Goal: Transaction & Acquisition: Book appointment/travel/reservation

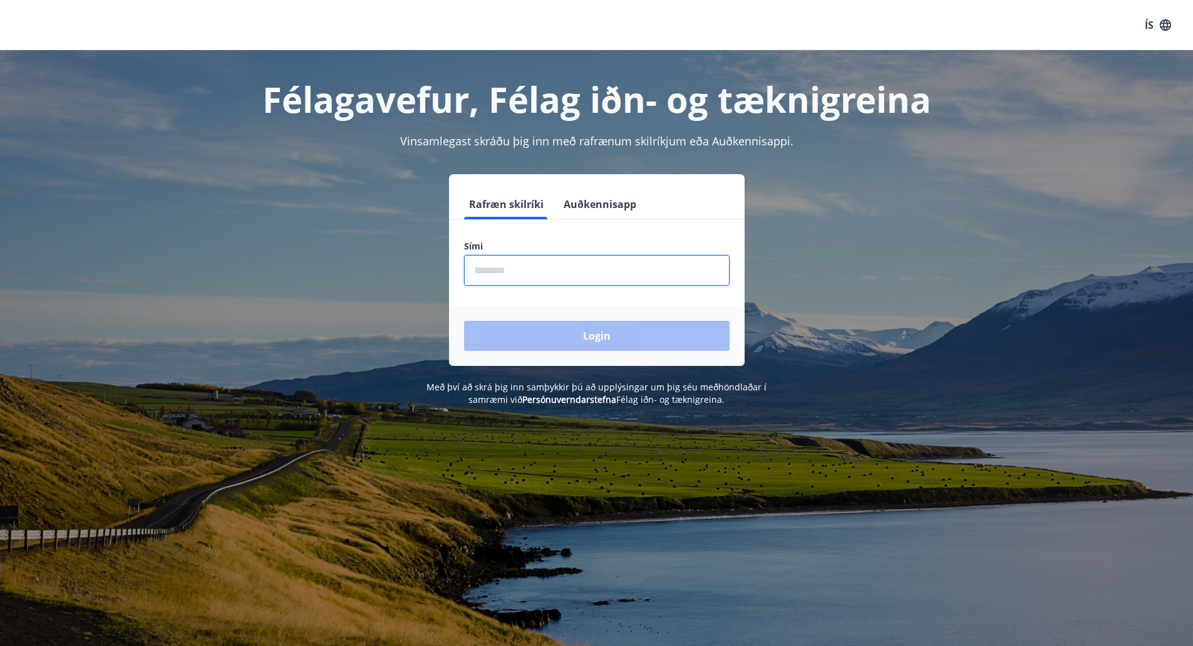
click at [549, 271] on input "phone" at bounding box center [597, 270] width 266 height 31
click at [598, 276] on input "phone" at bounding box center [597, 270] width 266 height 31
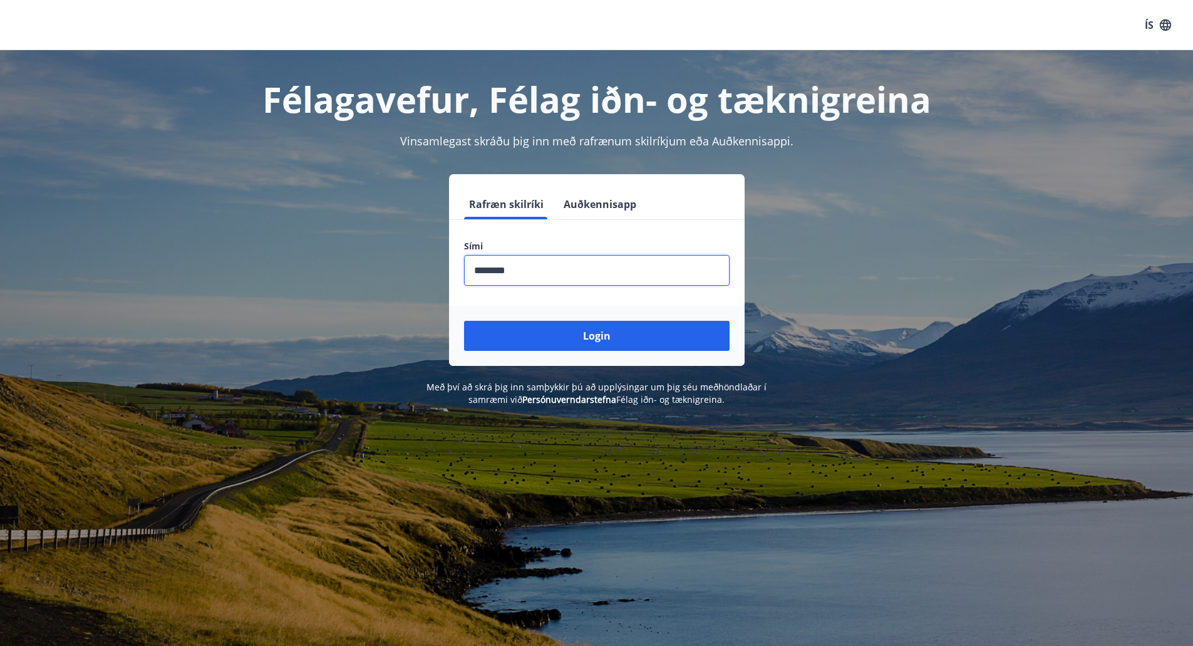
type input "********"
click at [464, 321] on button "Login" at bounding box center [597, 336] width 266 height 30
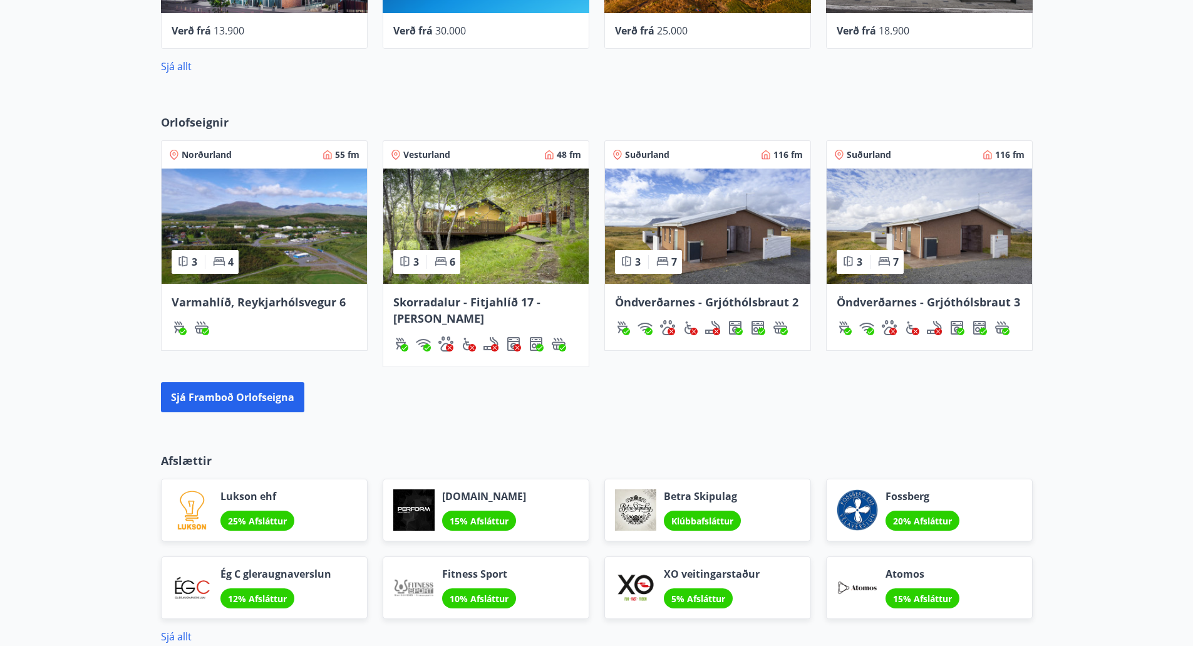
scroll to position [684, 0]
click at [250, 398] on button "Sjá framboð orlofseigna" at bounding box center [232, 396] width 143 height 30
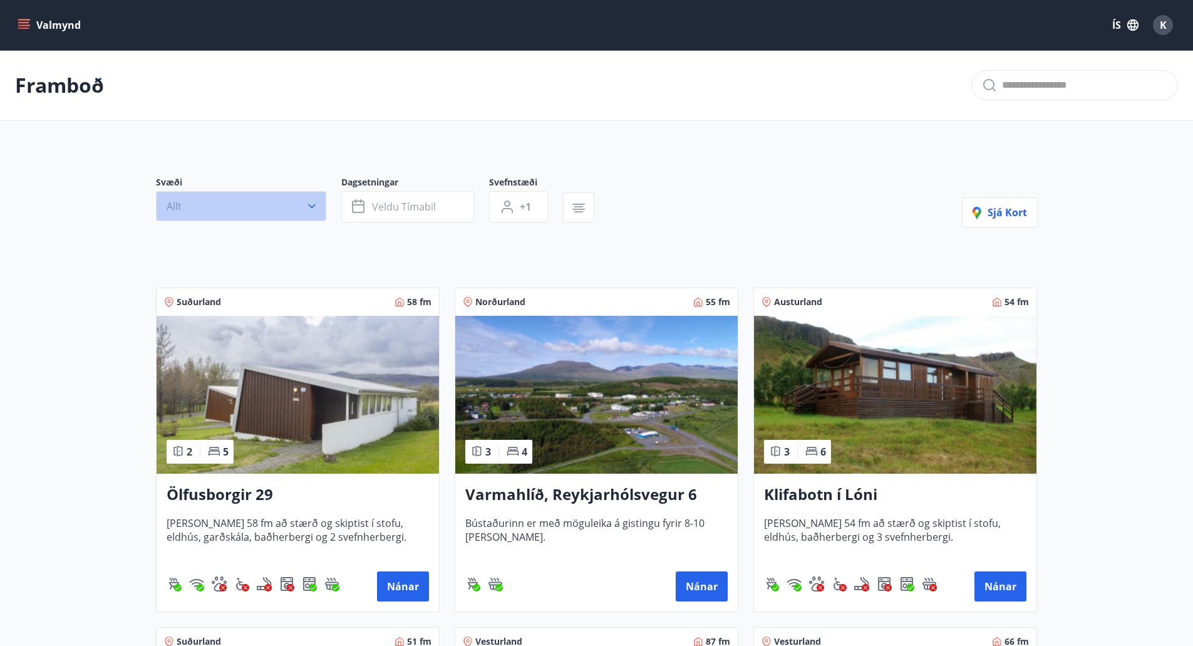
click at [256, 209] on button "Allt" at bounding box center [241, 206] width 170 height 30
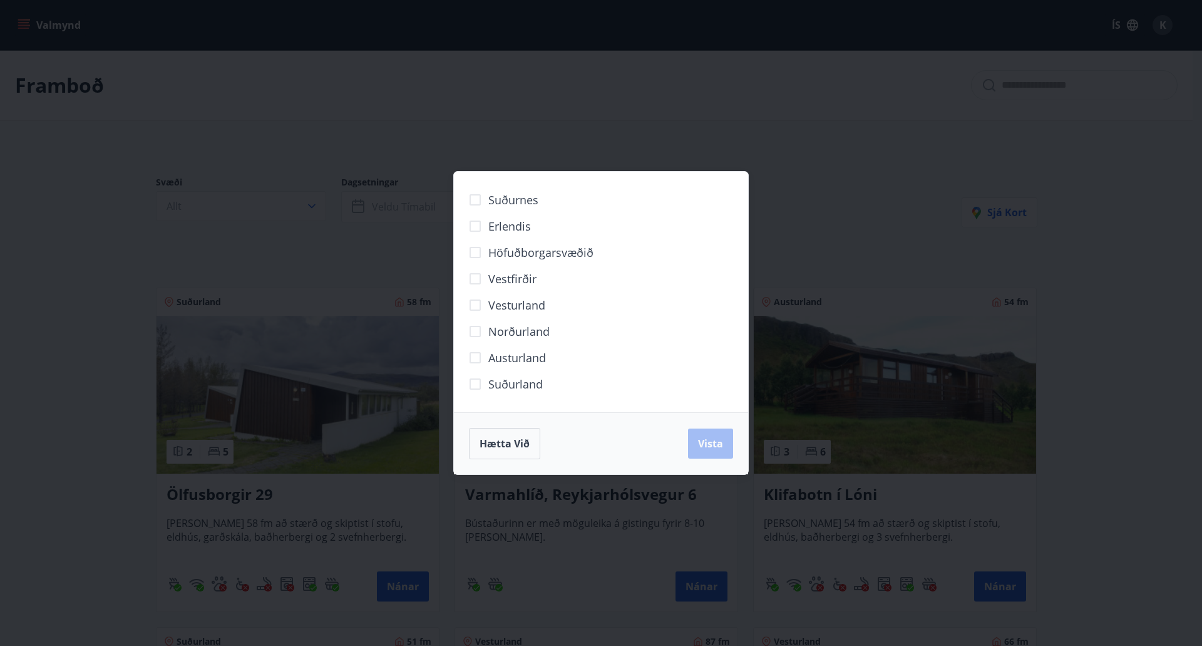
click at [500, 332] on span "Norðurland" at bounding box center [518, 331] width 61 height 16
click at [702, 440] on span "Vista" at bounding box center [710, 443] width 25 height 14
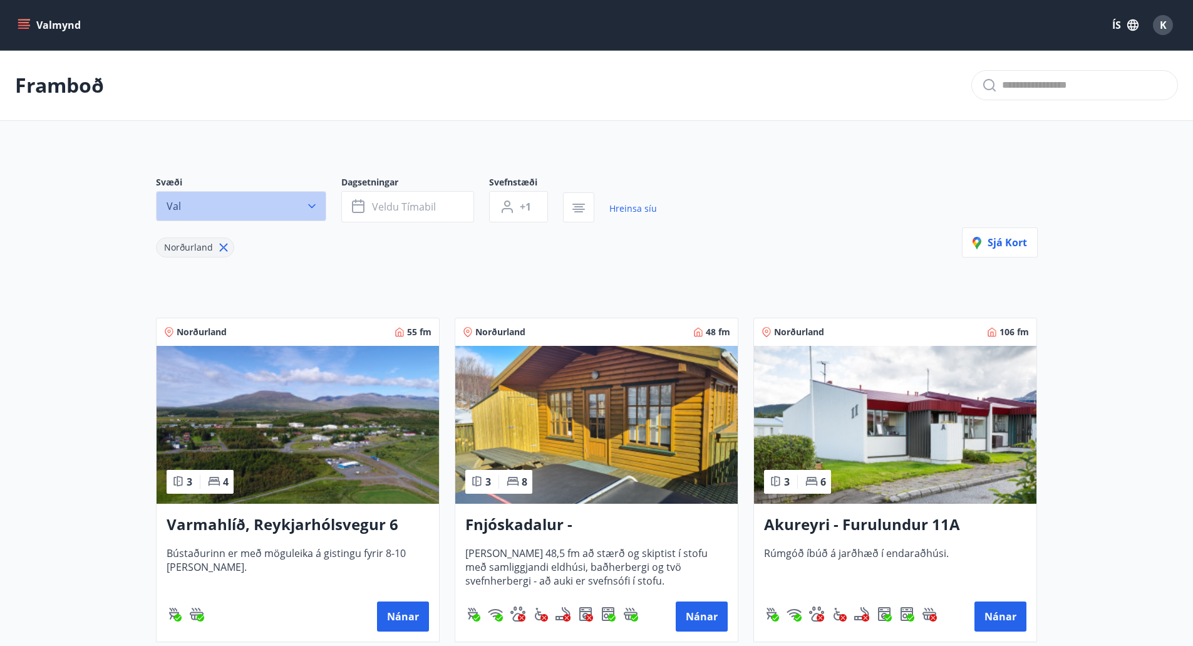
click at [310, 212] on icon "button" at bounding box center [312, 206] width 13 height 13
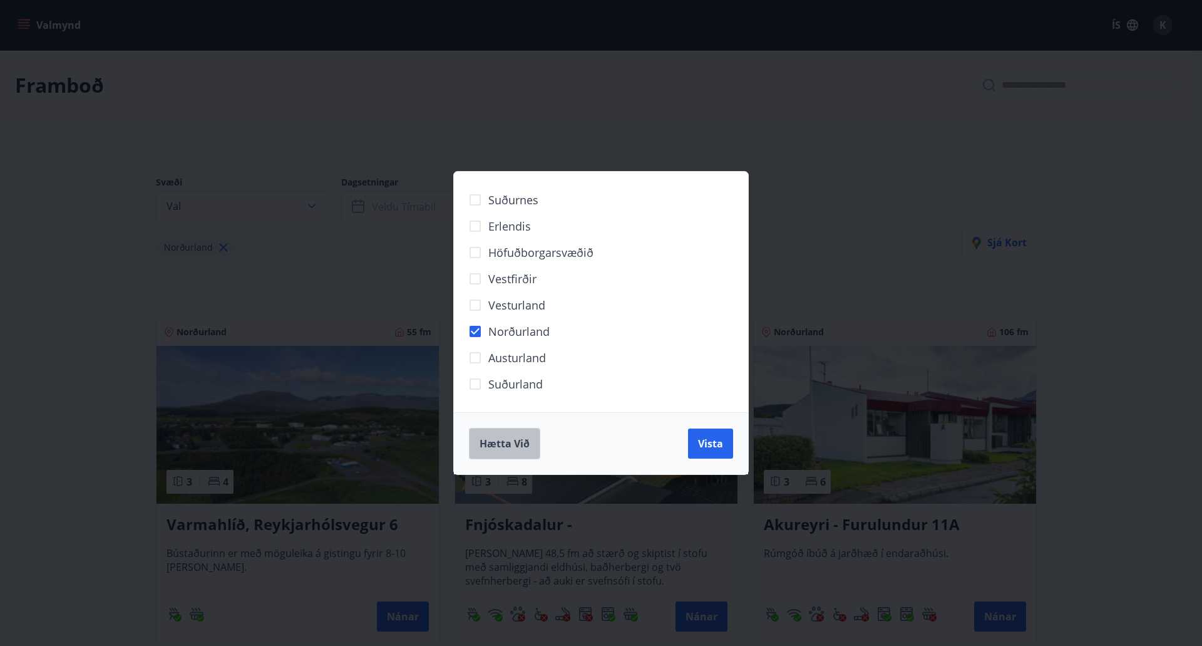
click at [506, 448] on span "Hætta við" at bounding box center [505, 443] width 50 height 14
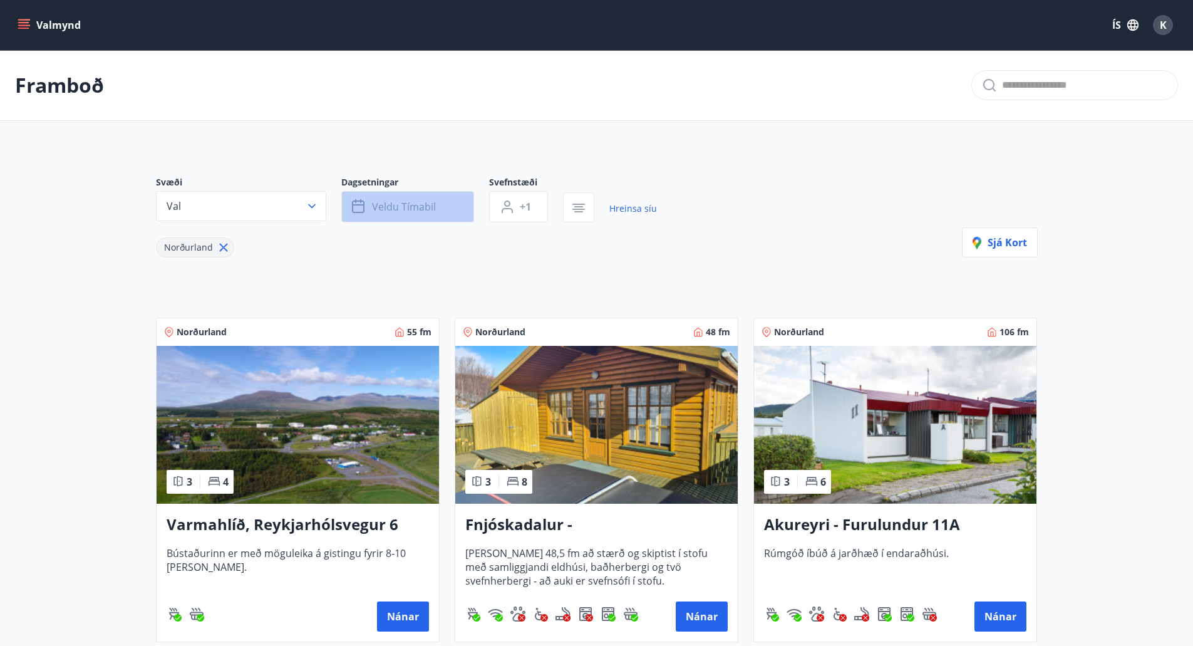
click at [434, 205] on span "Veldu tímabil" at bounding box center [404, 207] width 64 height 14
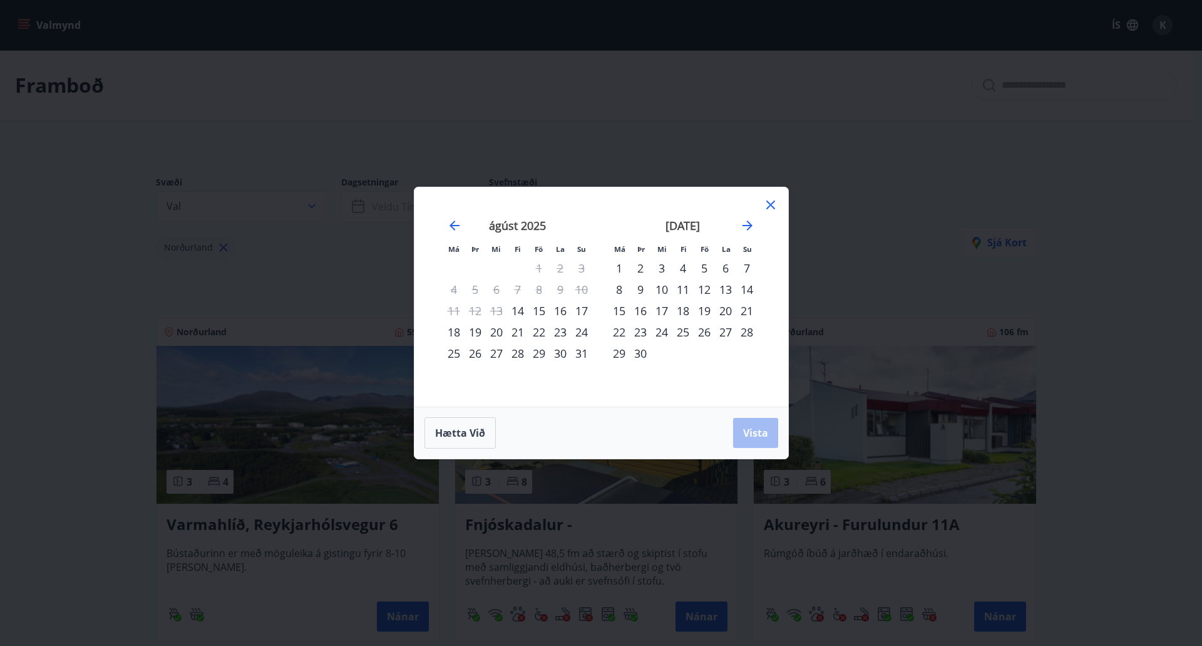
click at [621, 312] on div "15" at bounding box center [619, 310] width 21 height 21
click at [706, 312] on div "19" at bounding box center [704, 310] width 21 height 21
click at [756, 426] on span "Vista" at bounding box center [755, 433] width 25 height 14
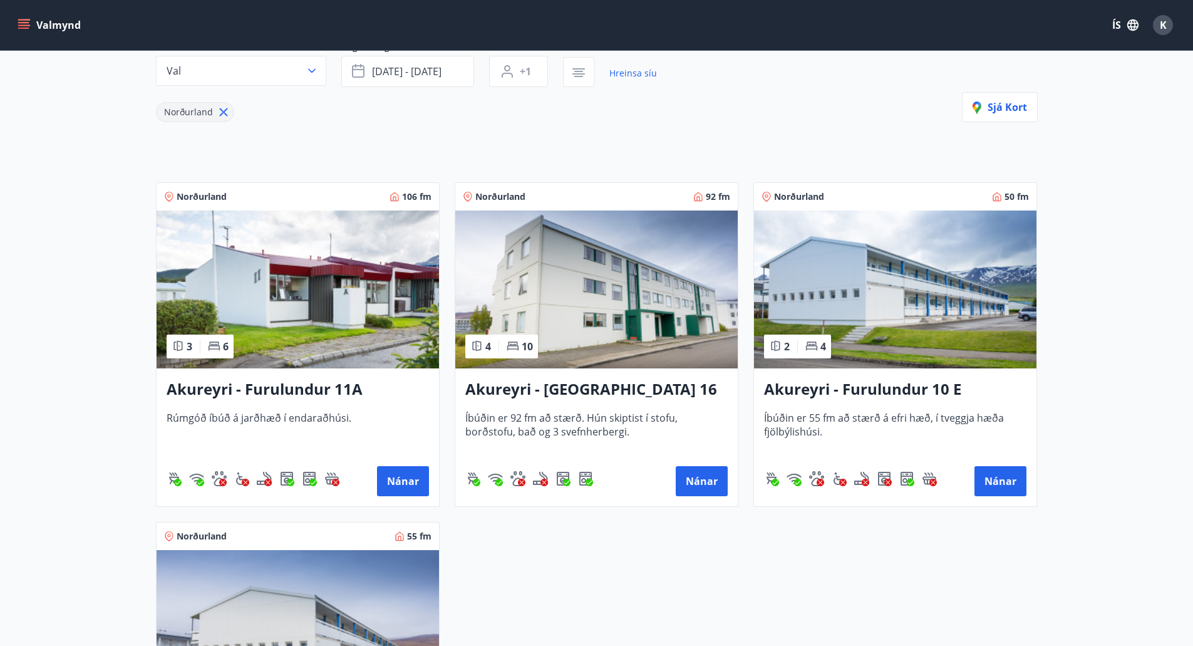
scroll to position [133, 0]
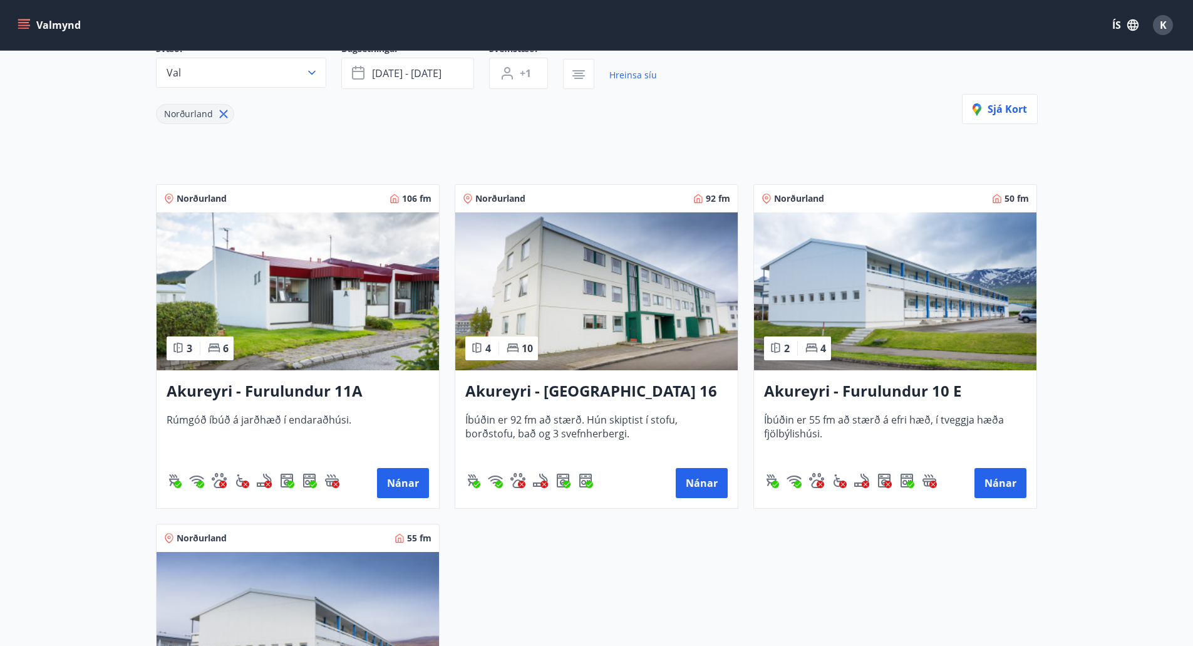
click at [354, 333] on img at bounding box center [298, 291] width 282 height 158
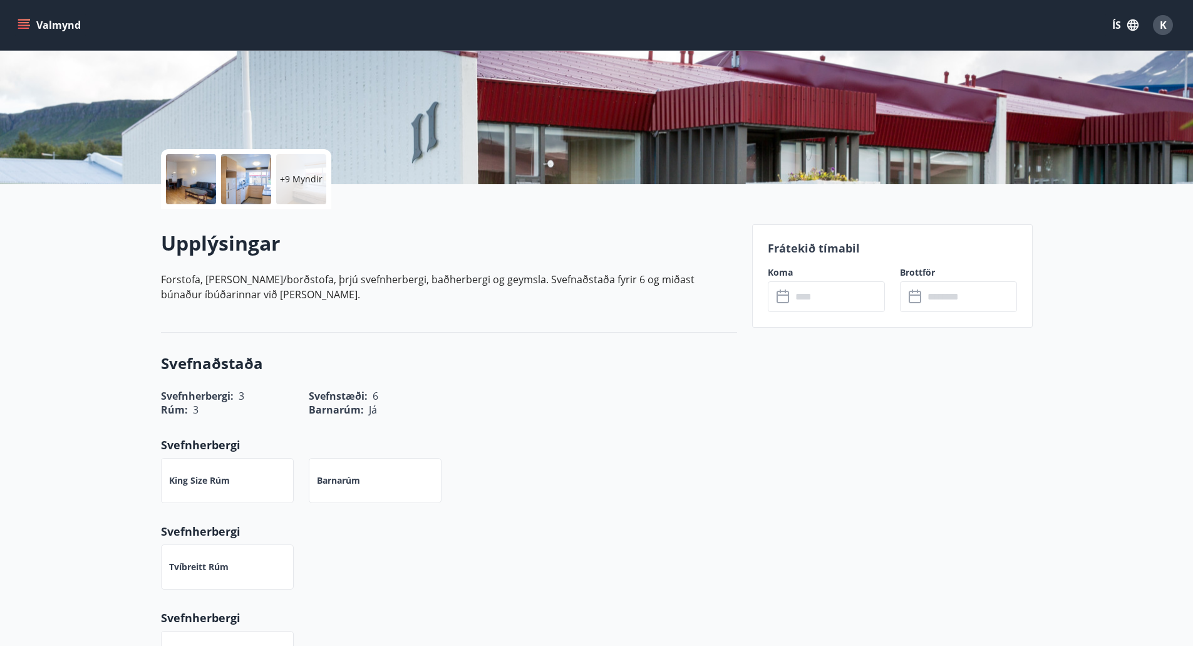
scroll to position [192, 0]
click at [807, 298] on input "text" at bounding box center [838, 296] width 93 height 31
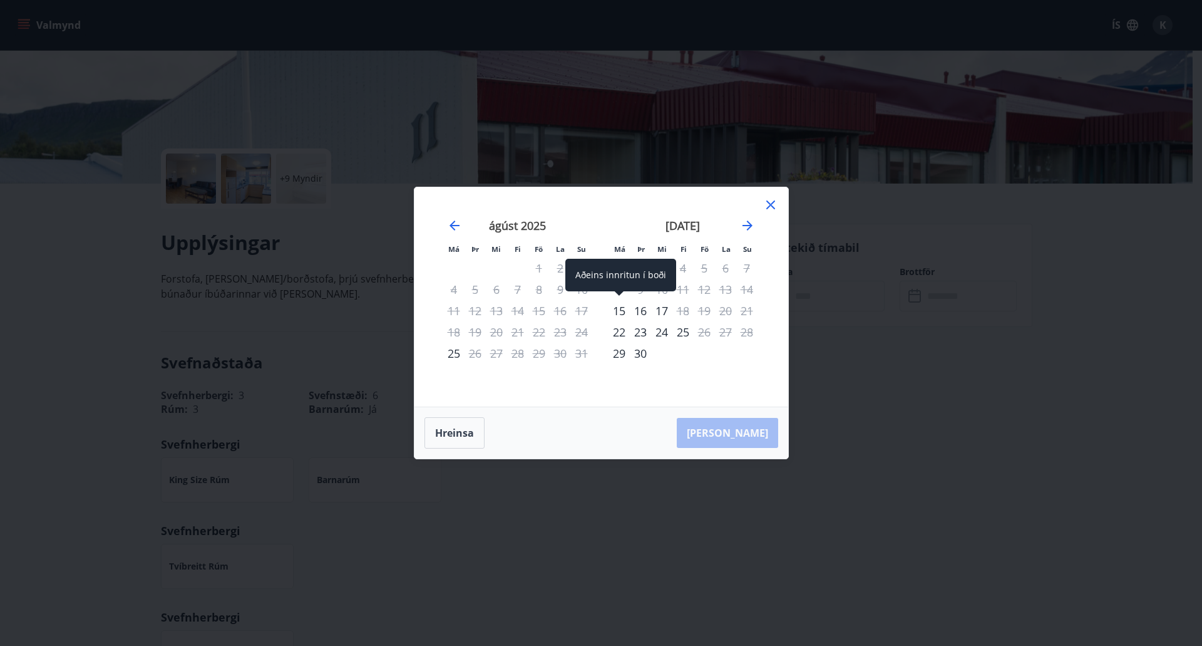
click at [621, 318] on div "15" at bounding box center [619, 310] width 21 height 21
click at [706, 312] on div "19" at bounding box center [704, 310] width 21 height 21
click at [769, 207] on icon at bounding box center [771, 204] width 9 height 9
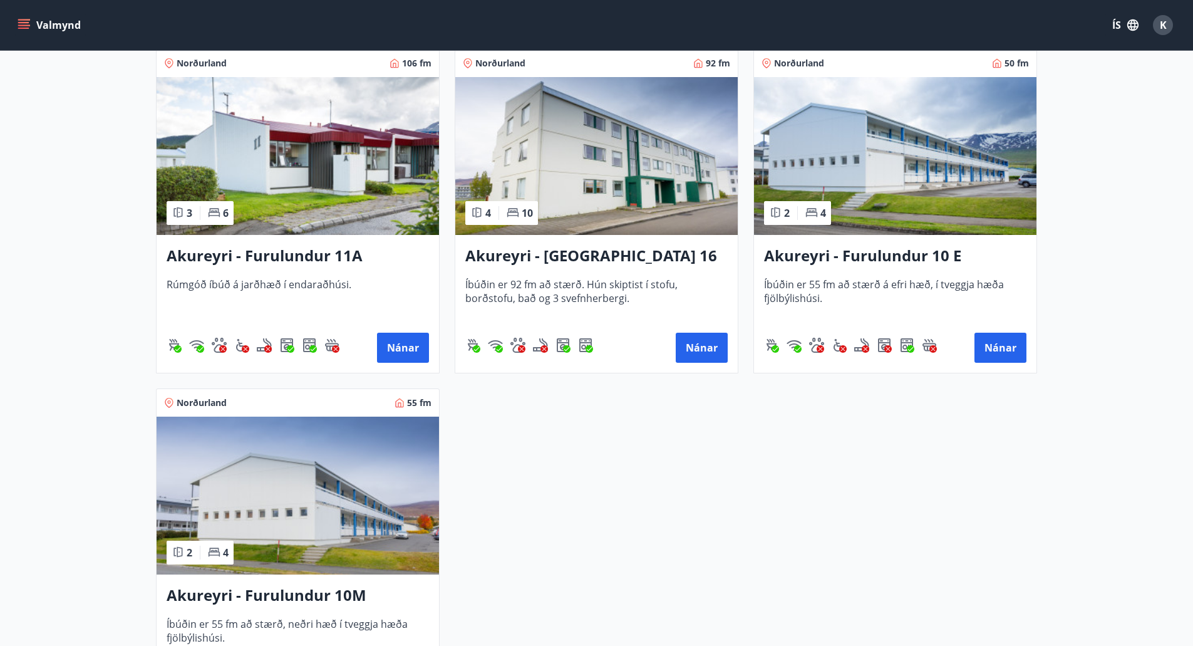
scroll to position [269, 0]
click at [601, 185] on img at bounding box center [596, 155] width 282 height 158
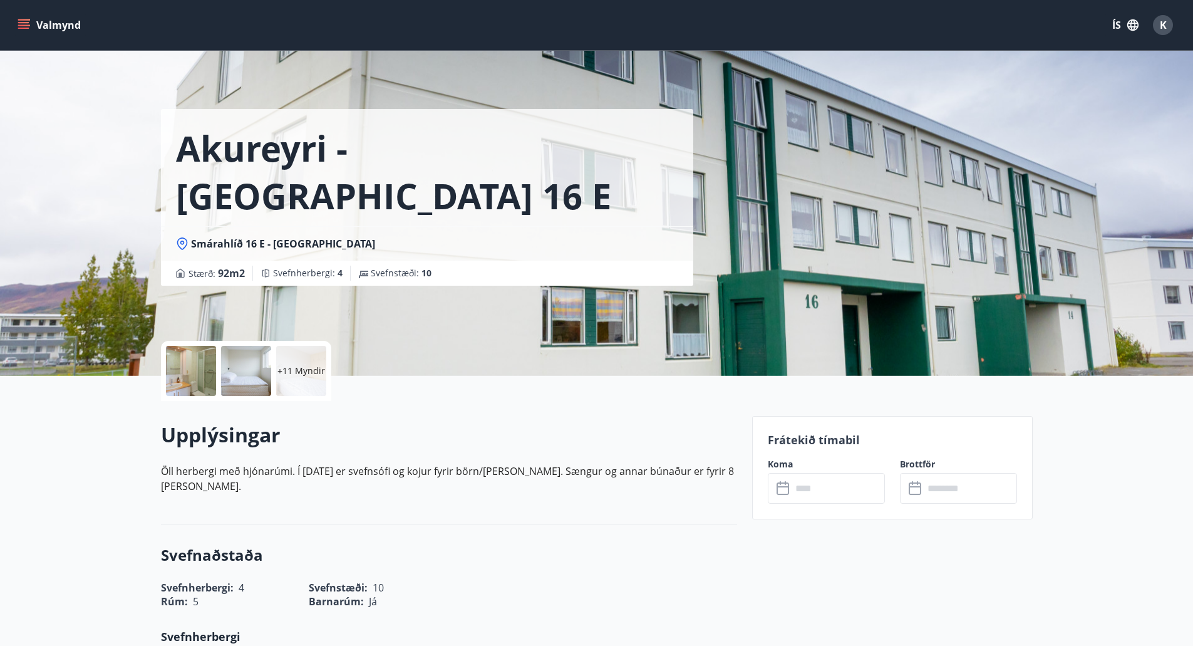
click at [191, 363] on div at bounding box center [191, 371] width 50 height 50
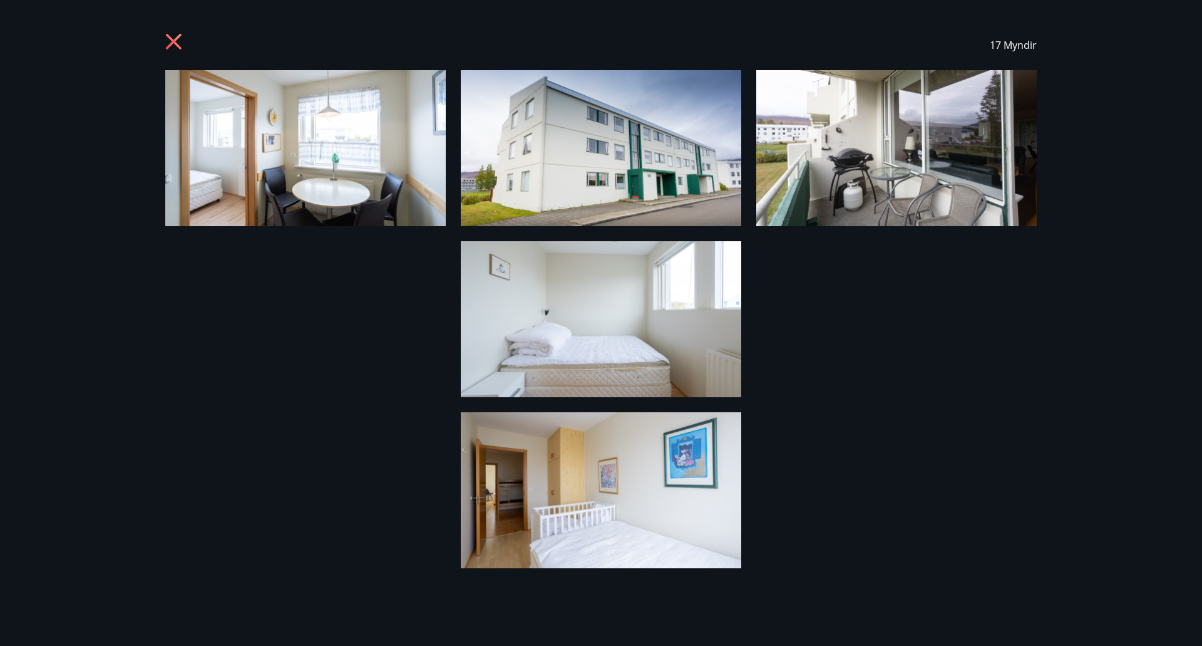
click at [323, 137] on img at bounding box center [305, 148] width 281 height 156
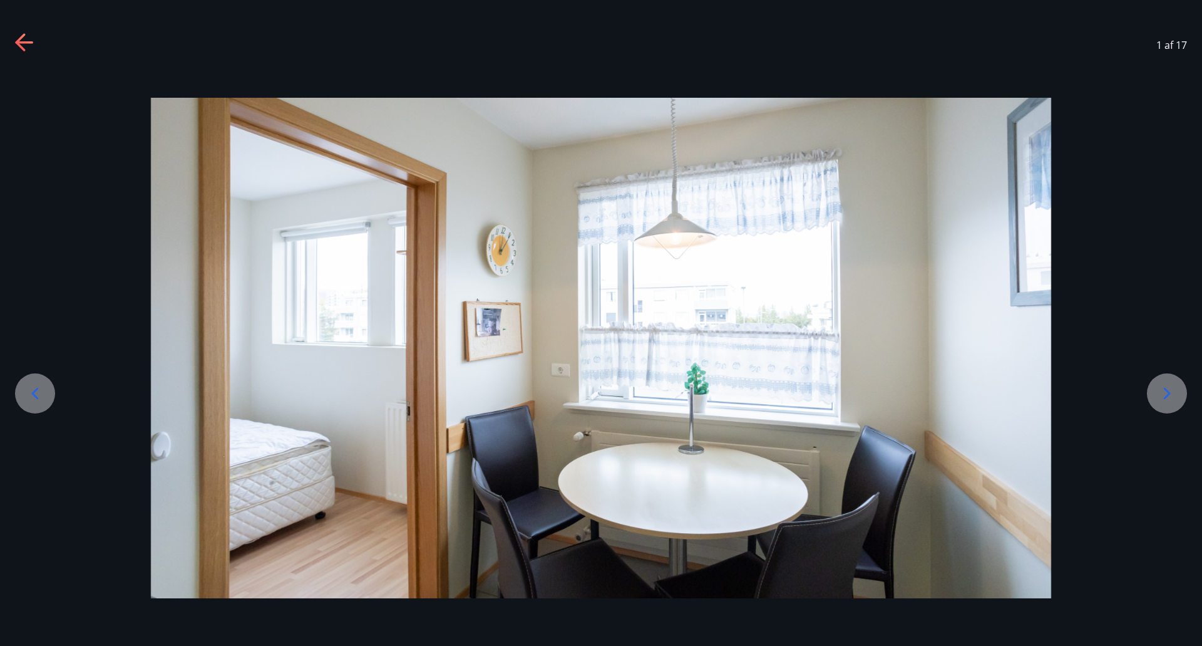
click at [1164, 391] on icon at bounding box center [1167, 393] width 20 height 20
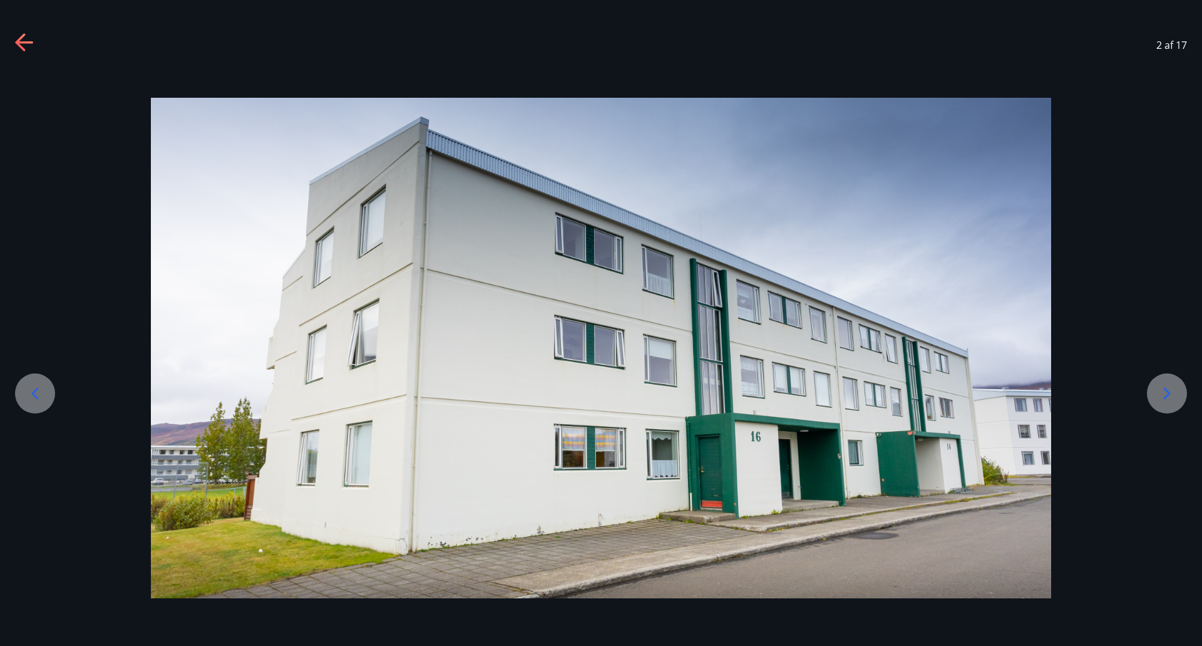
click at [1164, 391] on icon at bounding box center [1167, 393] width 20 height 20
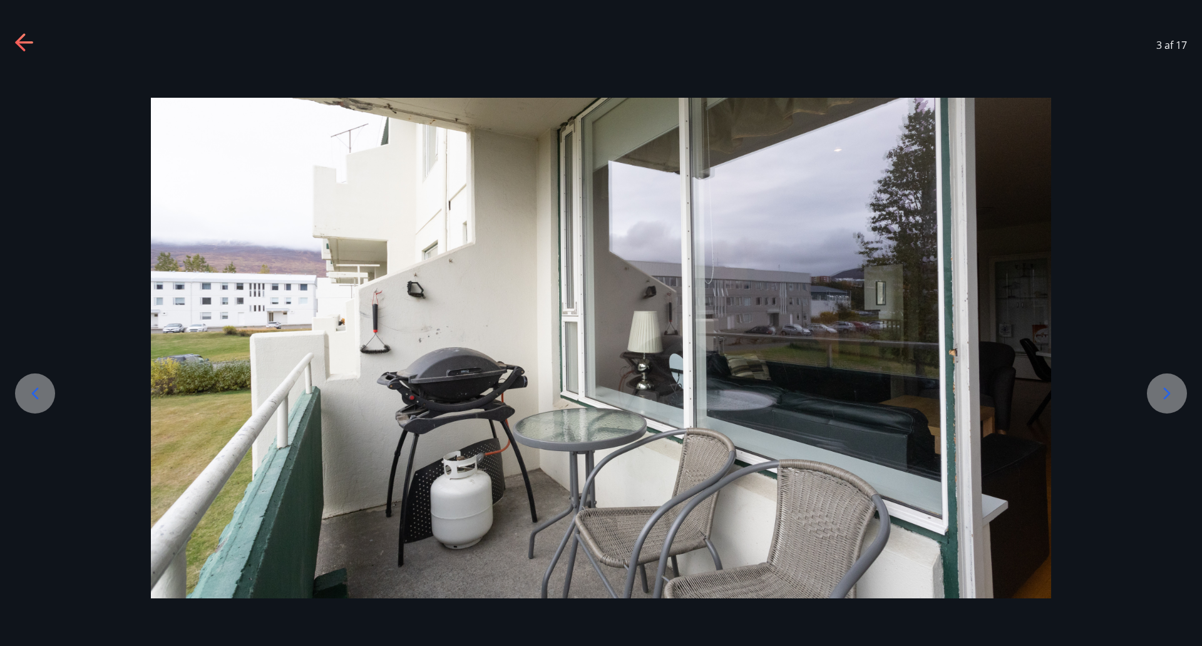
click at [1164, 391] on icon at bounding box center [1167, 393] width 20 height 20
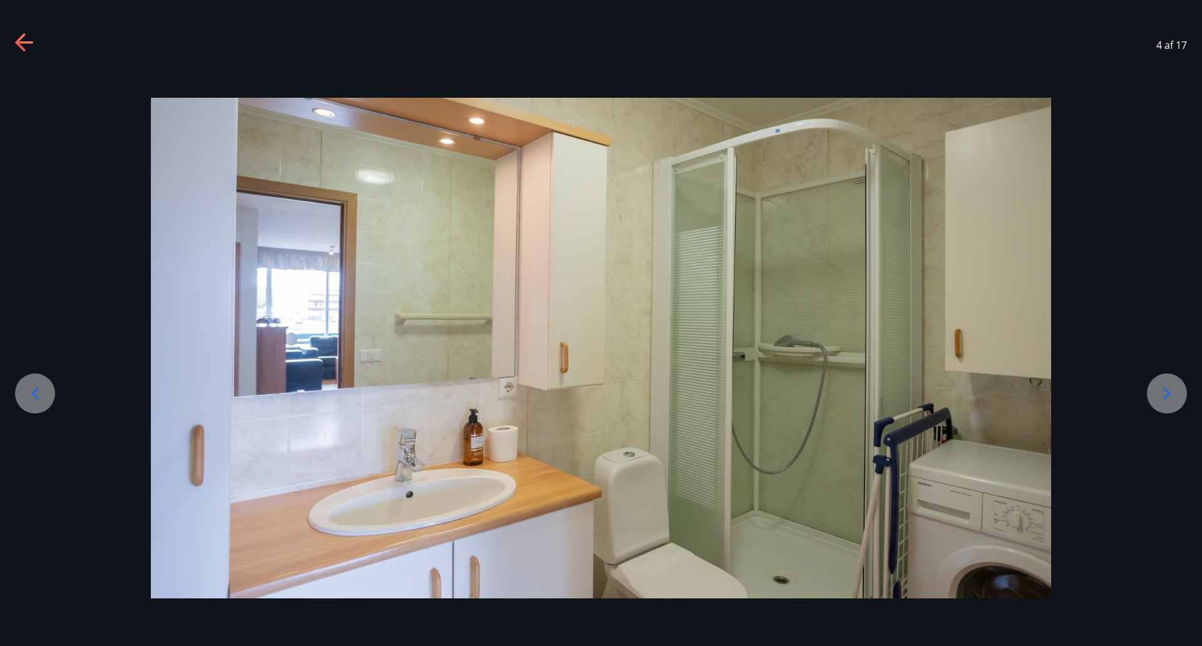
click at [1164, 391] on icon at bounding box center [1167, 393] width 20 height 20
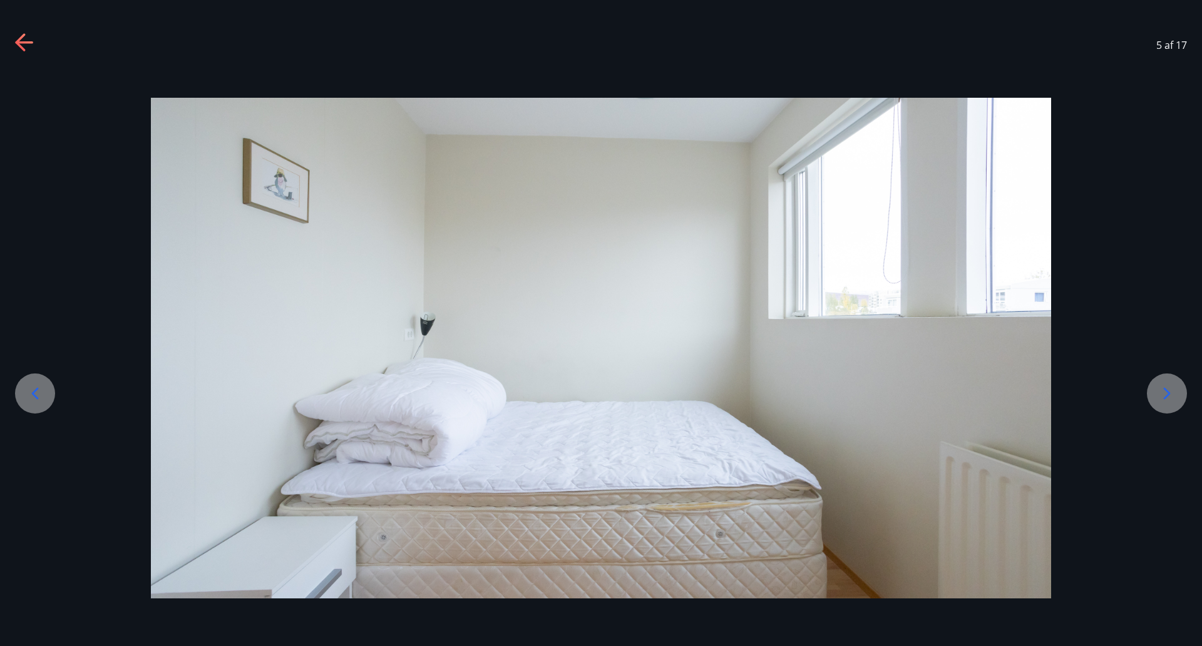
click at [1164, 391] on icon at bounding box center [1167, 393] width 20 height 20
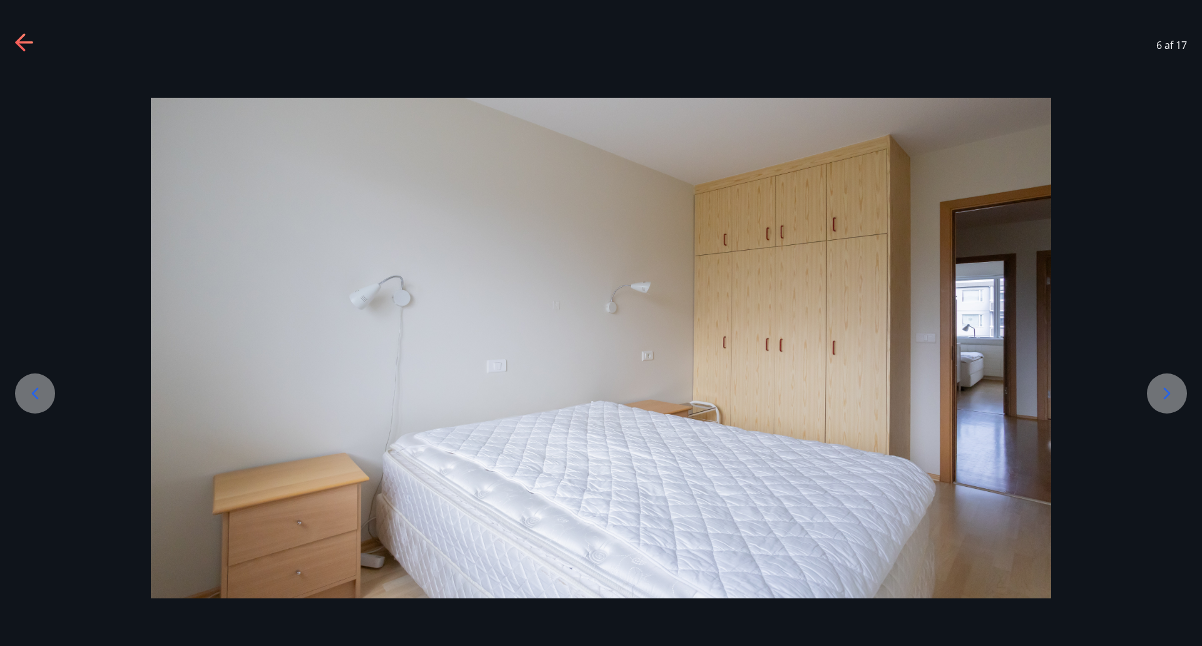
click at [1164, 391] on icon at bounding box center [1167, 393] width 20 height 20
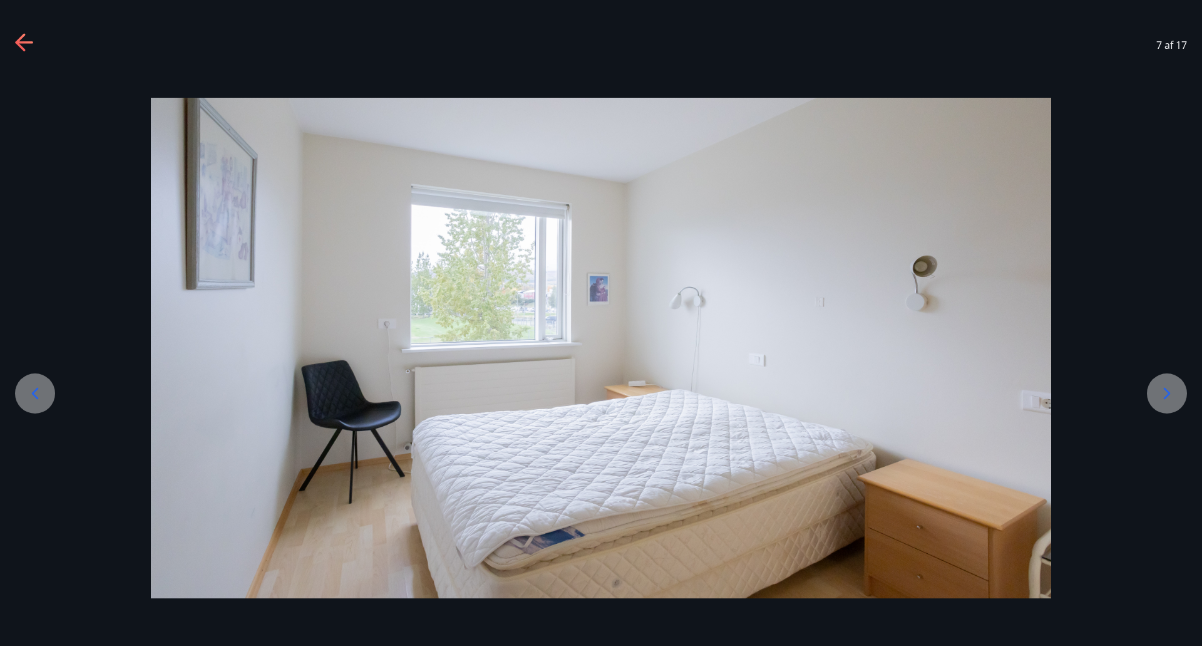
click at [1164, 391] on icon at bounding box center [1167, 393] width 20 height 20
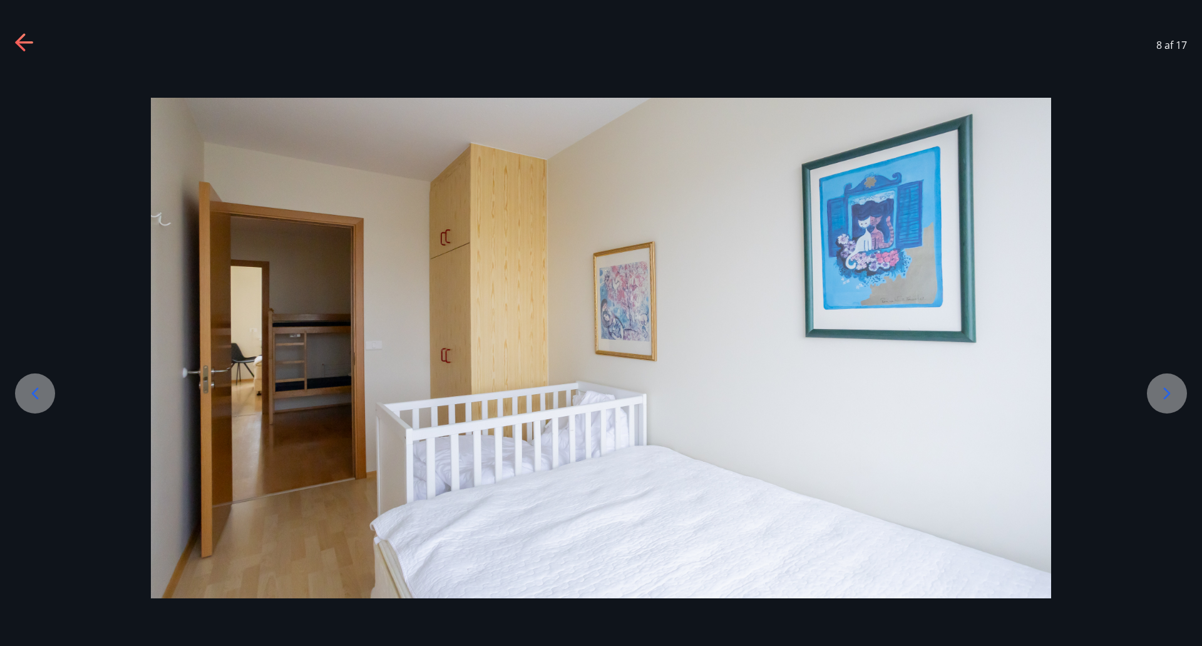
click at [1164, 391] on icon at bounding box center [1167, 393] width 20 height 20
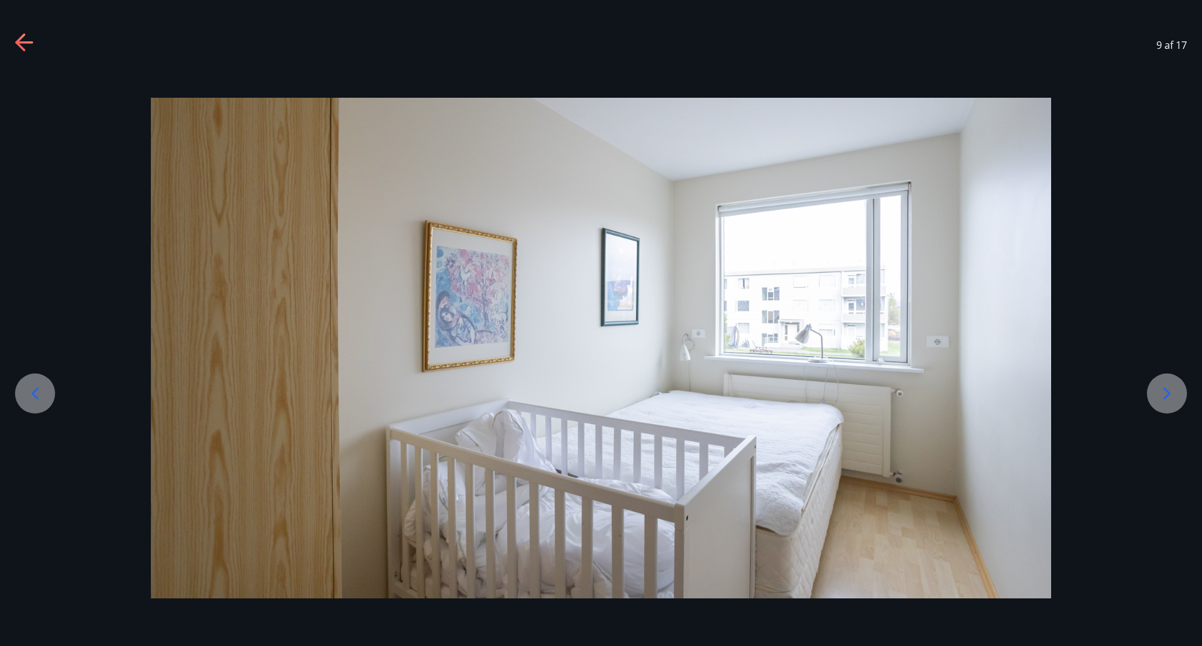
click at [1164, 391] on icon at bounding box center [1167, 393] width 20 height 20
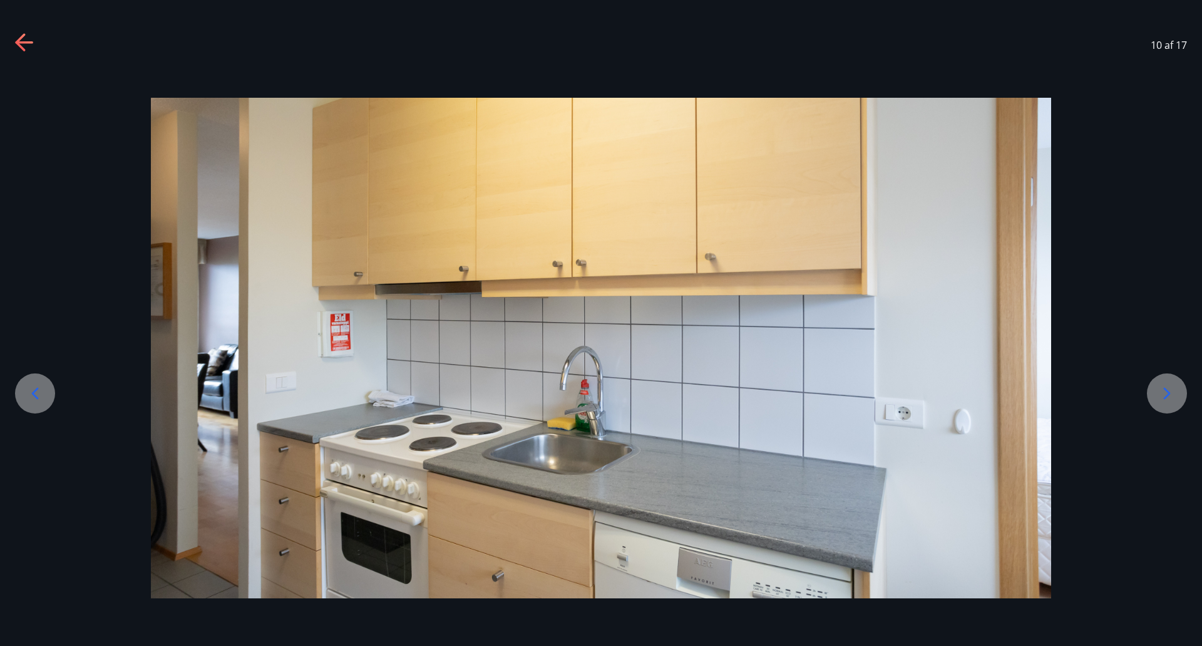
click at [1164, 391] on icon at bounding box center [1167, 393] width 20 height 20
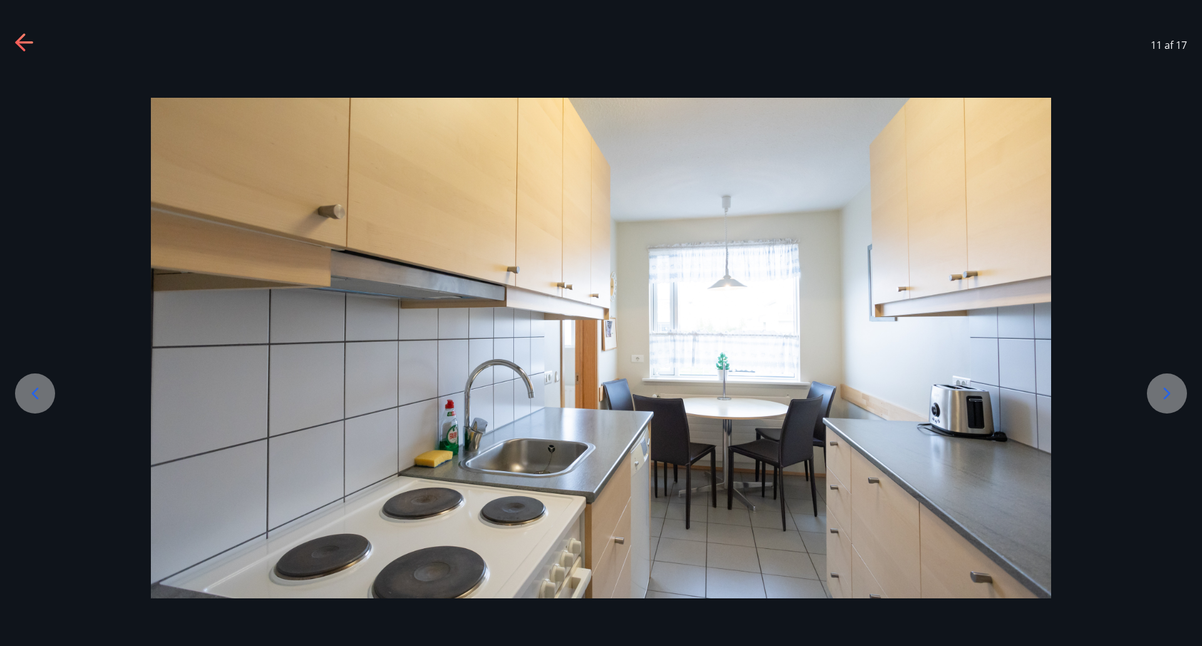
click at [31, 44] on icon at bounding box center [25, 43] width 20 height 20
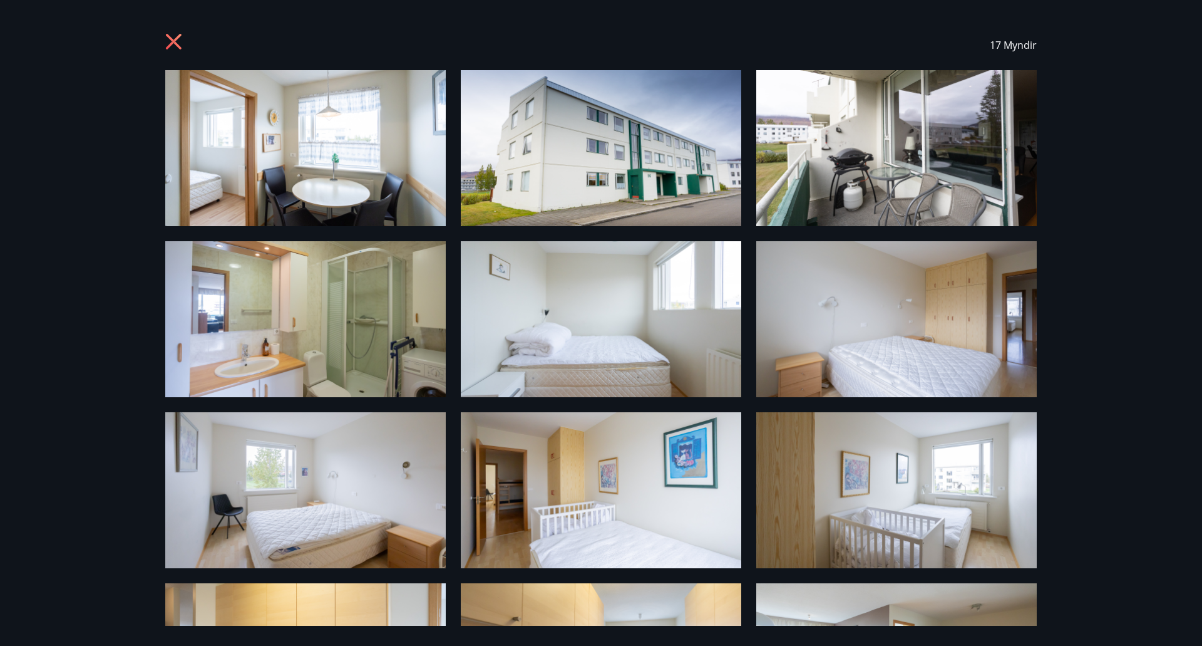
click at [171, 46] on icon at bounding box center [175, 43] width 20 height 20
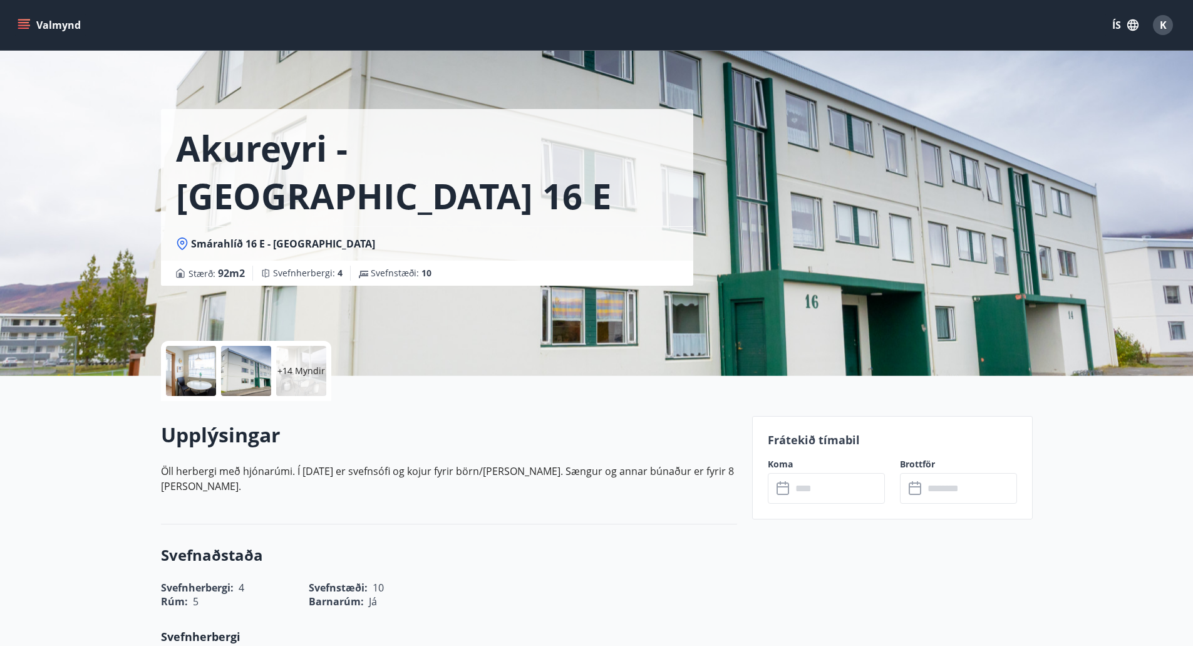
click at [830, 485] on input "text" at bounding box center [838, 488] width 93 height 31
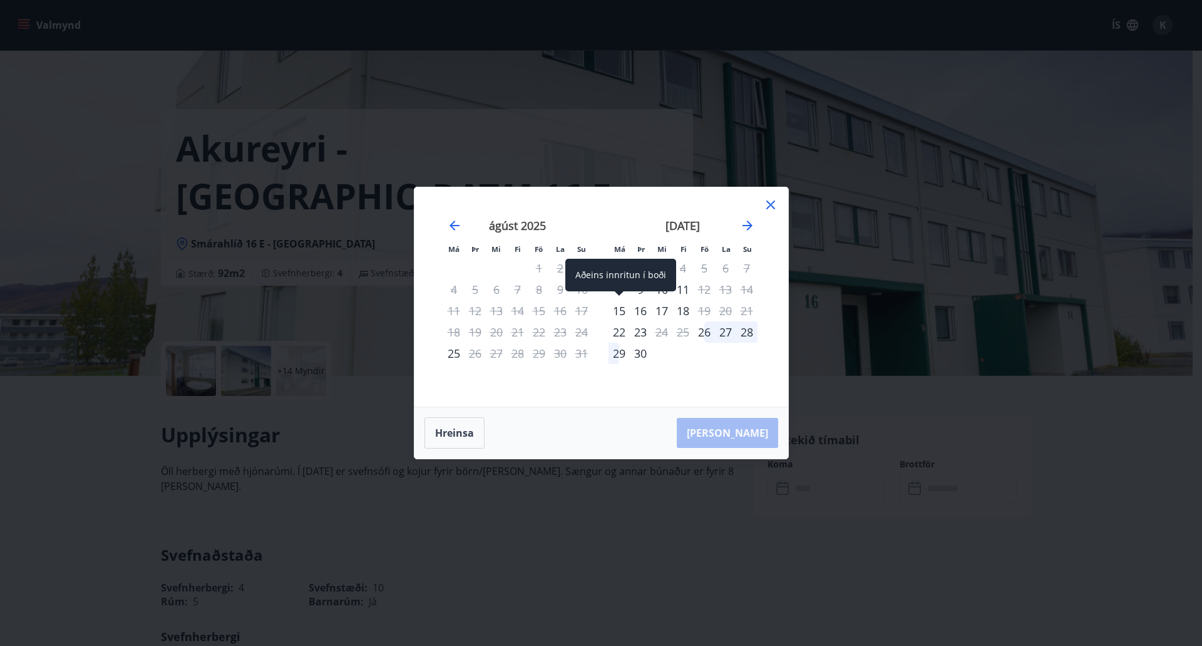
click at [617, 310] on div "15" at bounding box center [619, 310] width 21 height 21
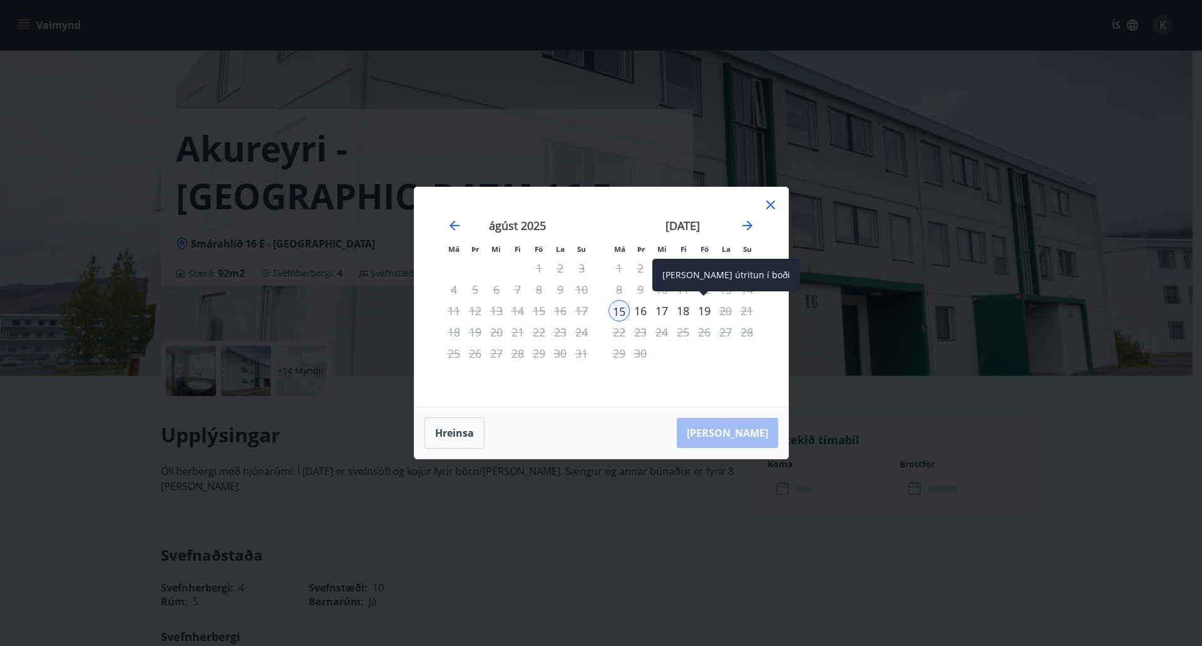
click at [706, 309] on div "19" at bounding box center [704, 310] width 21 height 21
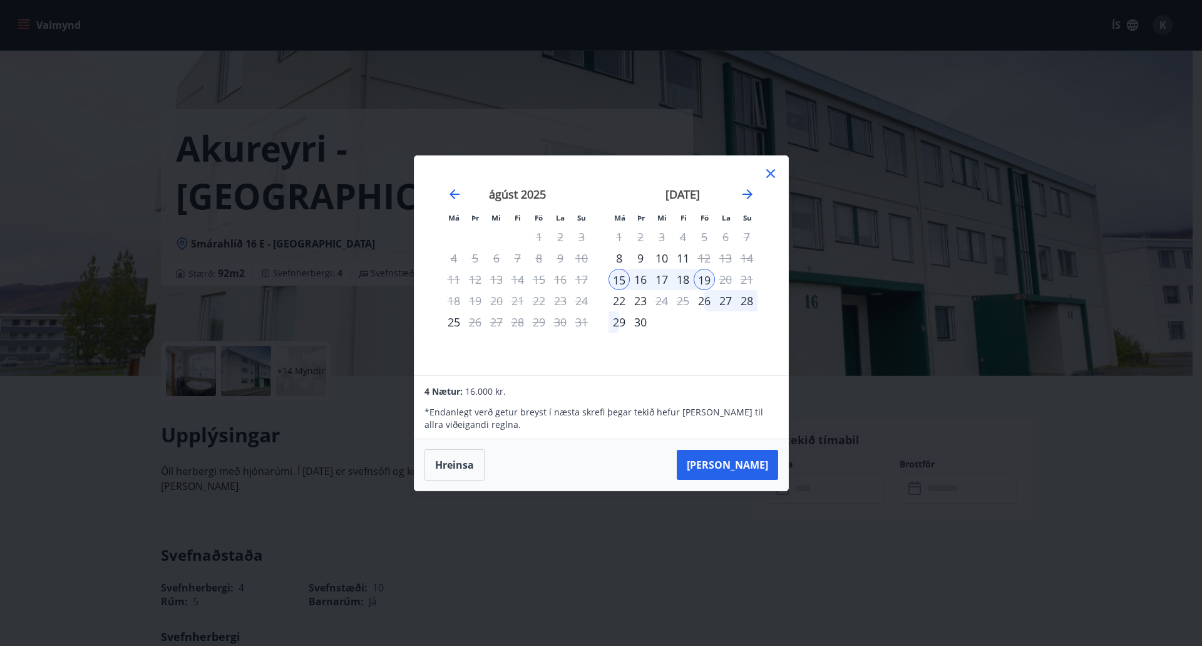
click at [465, 461] on button "Hreinsa" at bounding box center [455, 464] width 60 height 31
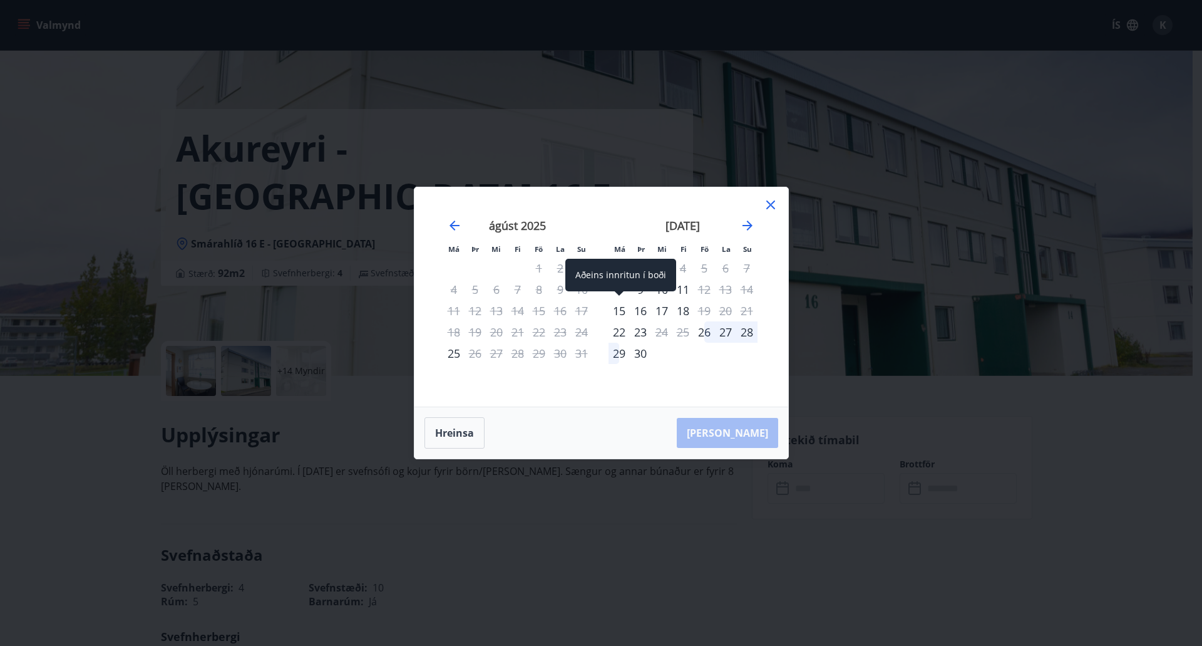
click at [617, 312] on div "15" at bounding box center [619, 310] width 21 height 21
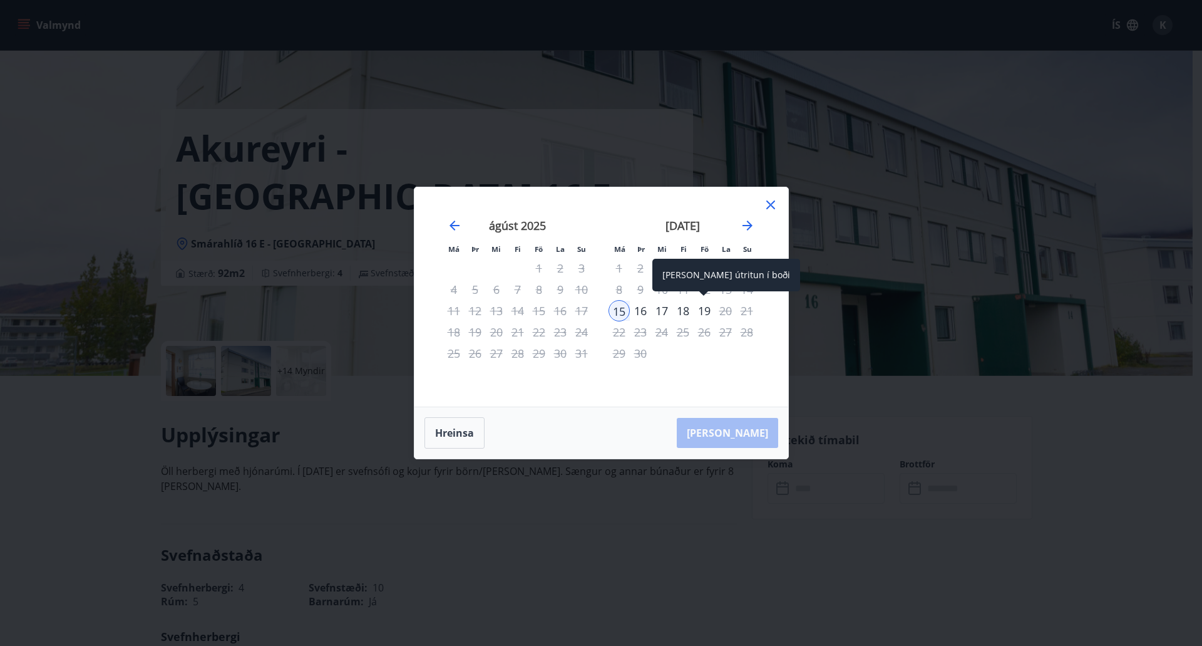
click at [708, 309] on div "19" at bounding box center [704, 310] width 21 height 21
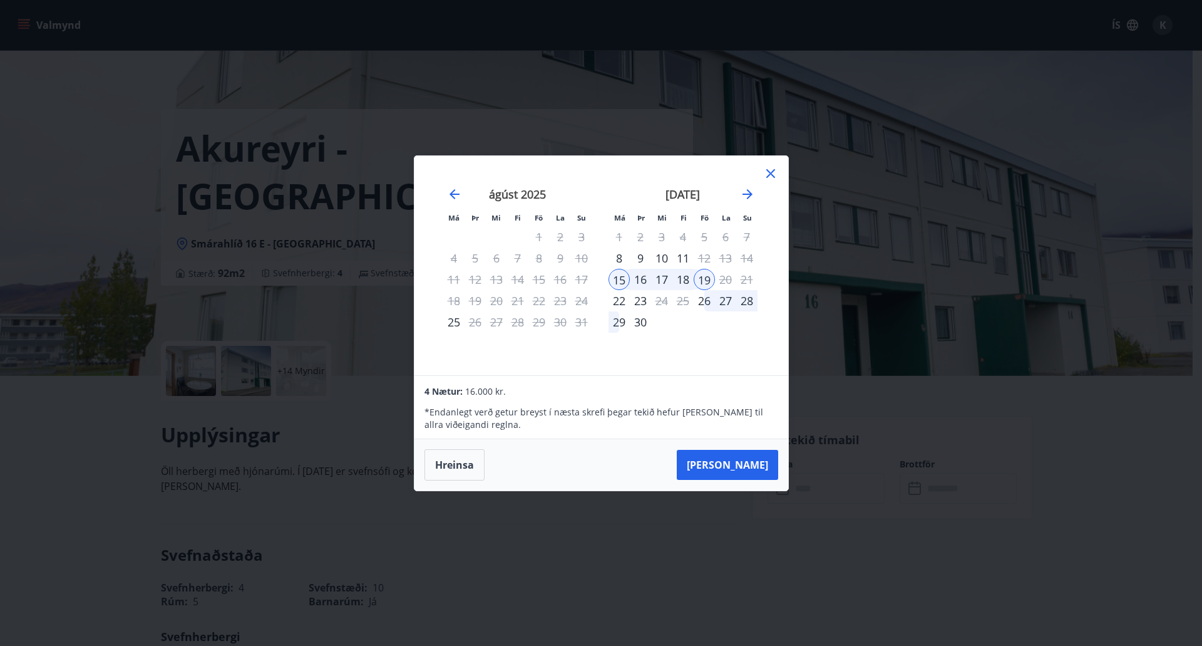
click at [745, 467] on button "Taka Frá" at bounding box center [727, 465] width 101 height 30
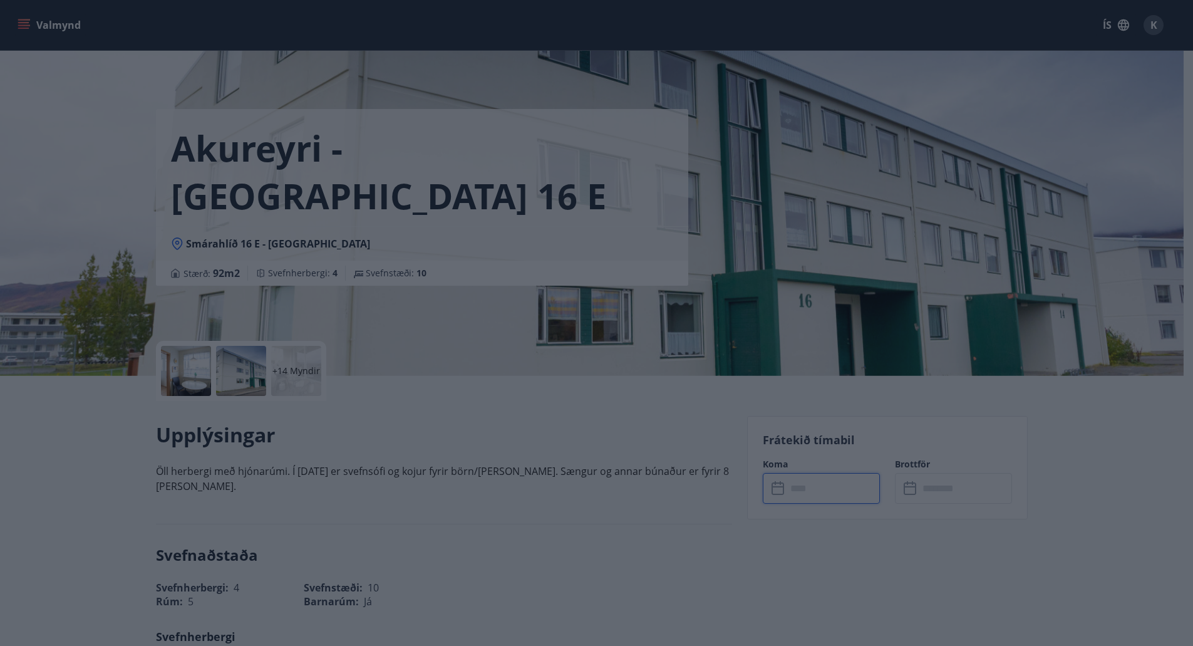
type input "******"
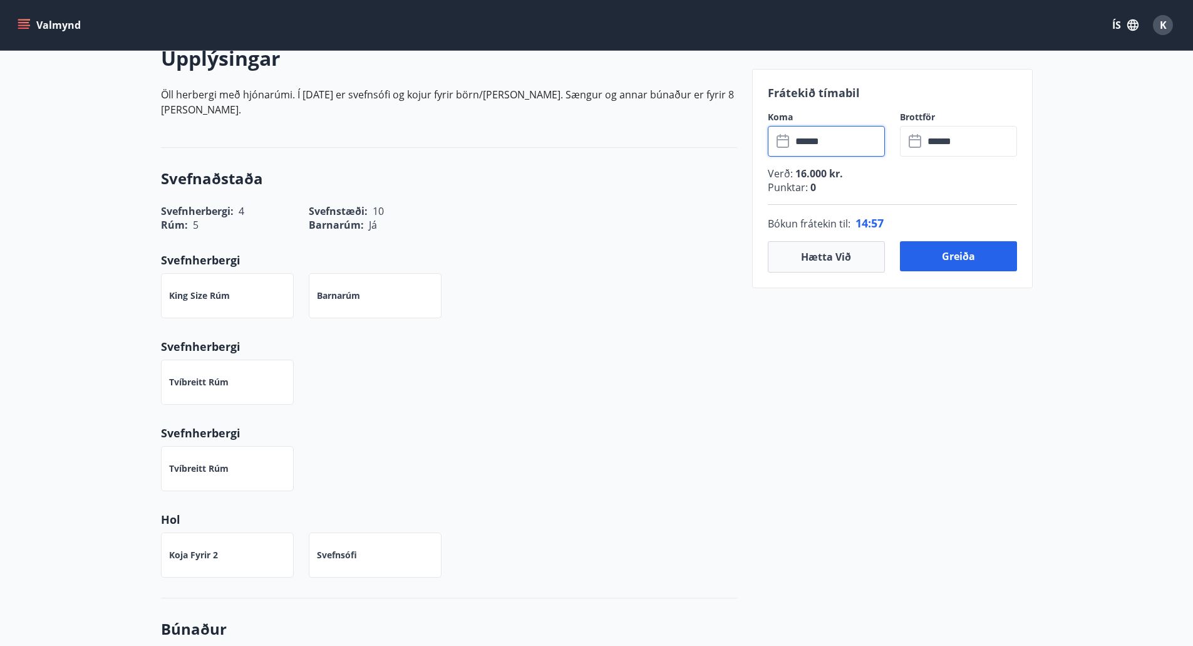
scroll to position [388, 0]
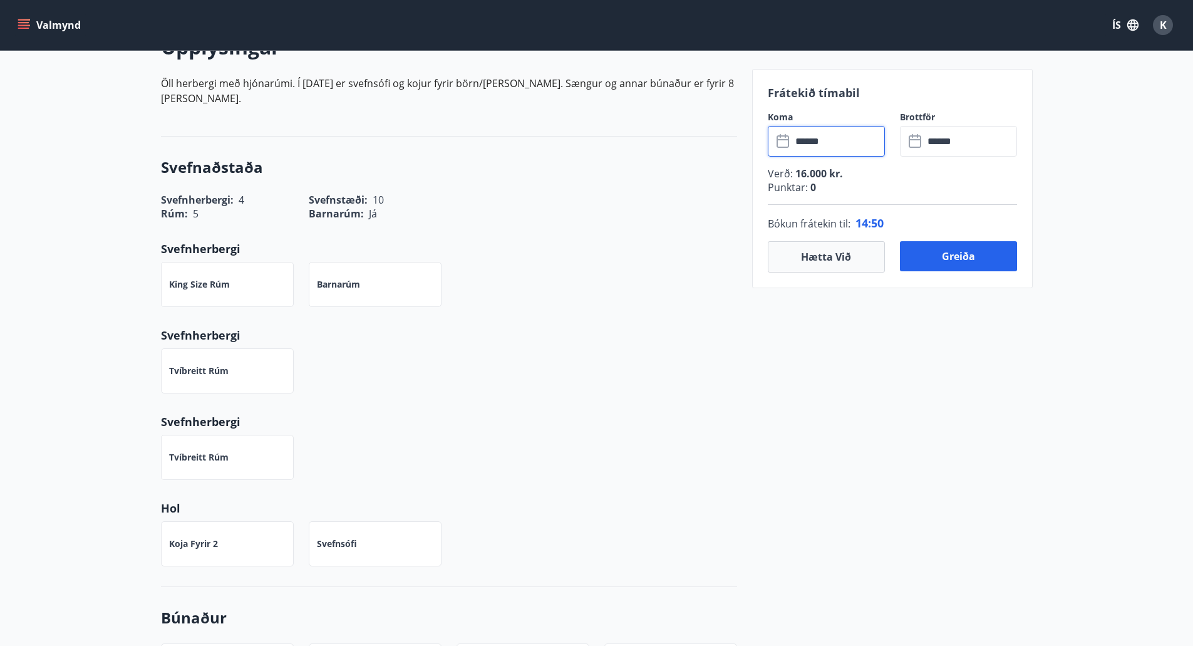
click at [958, 256] on button "Greiða" at bounding box center [958, 256] width 117 height 30
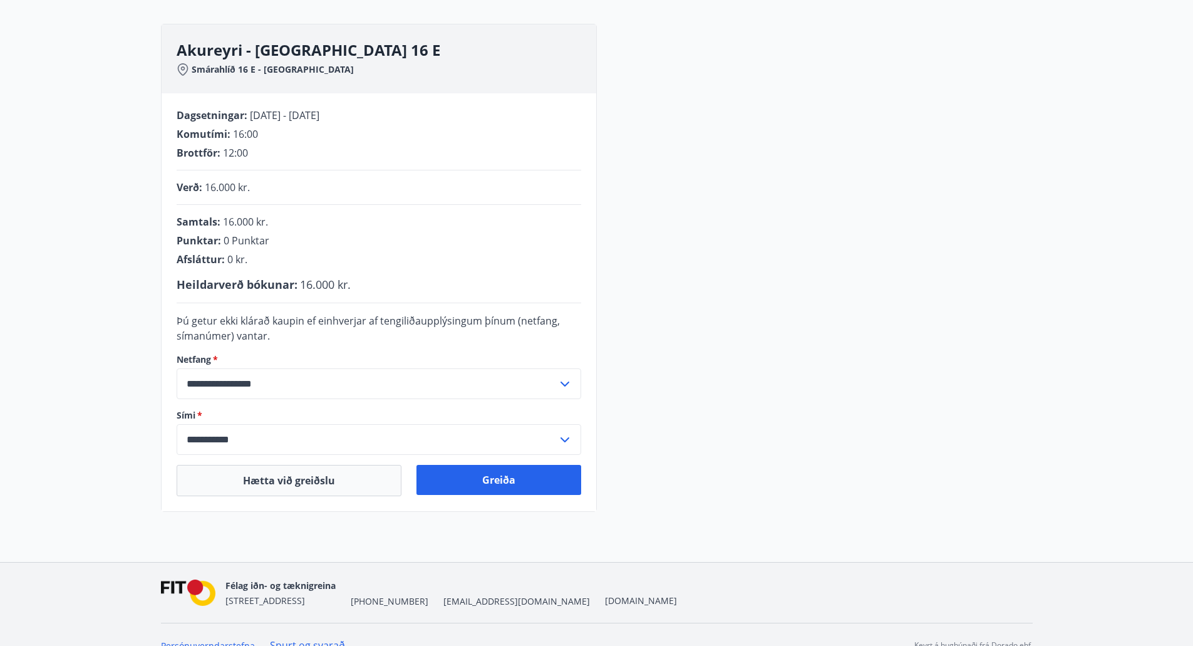
scroll to position [183, 0]
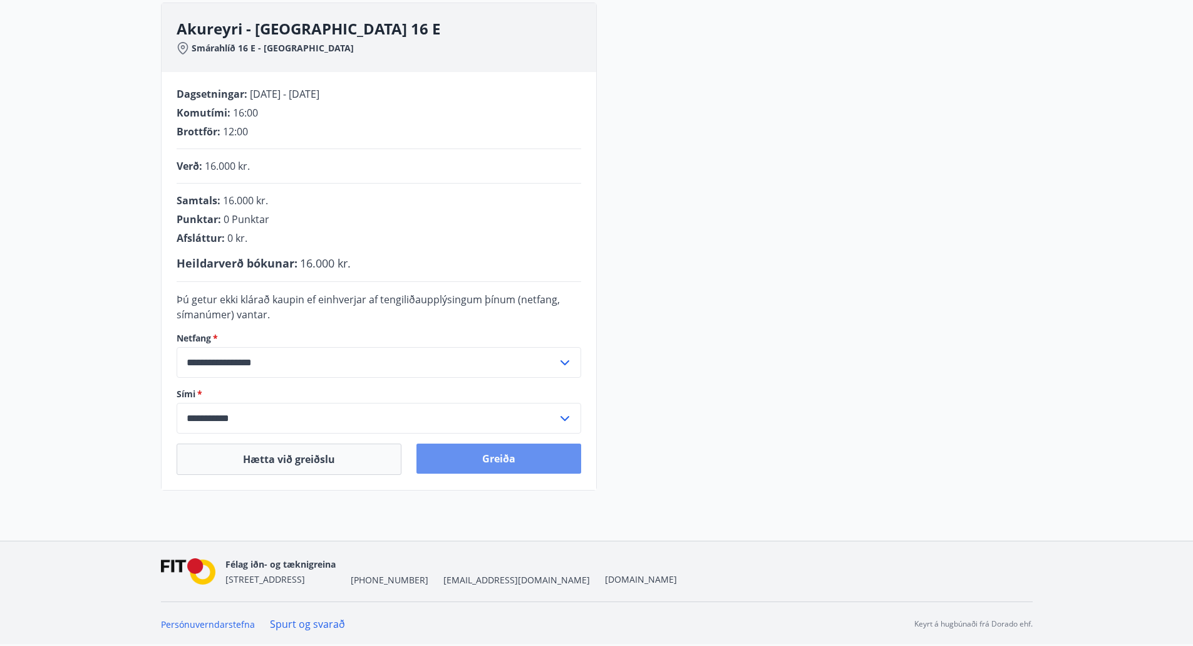
click at [462, 458] on button "Greiða" at bounding box center [498, 458] width 165 height 30
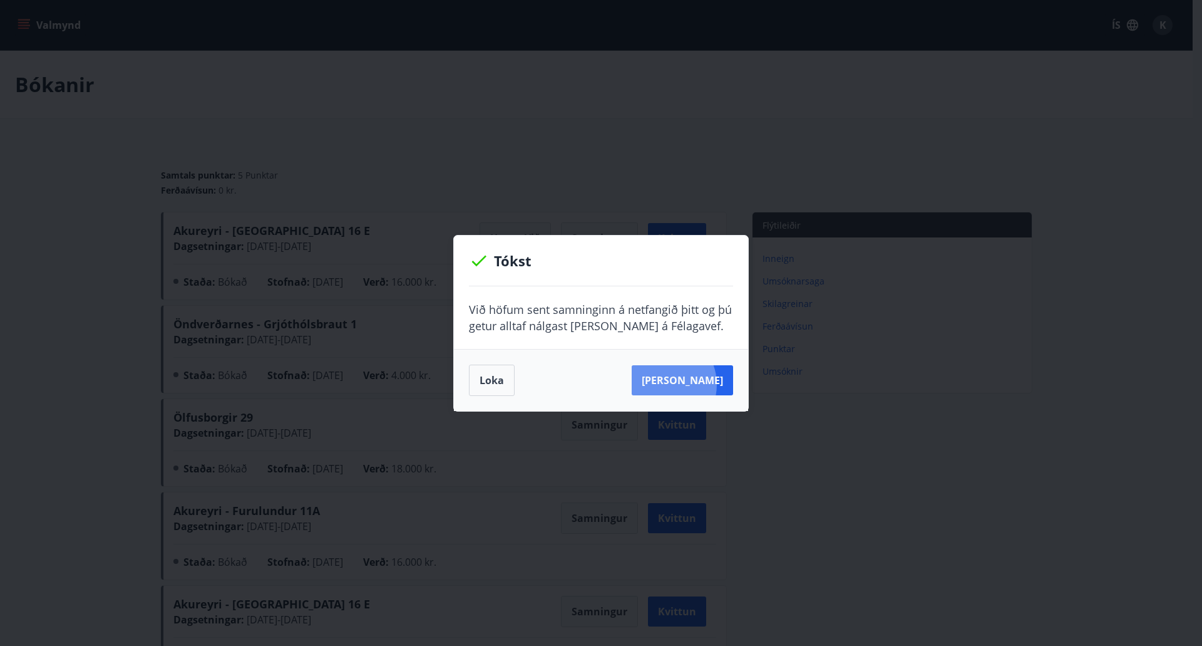
click at [683, 384] on button "[PERSON_NAME]" at bounding box center [682, 380] width 101 height 30
click at [727, 143] on div "Tókst Við höfum sent samninginn á netfangið þitt og þú getur alltaf nálgast [PE…" at bounding box center [601, 323] width 1202 height 646
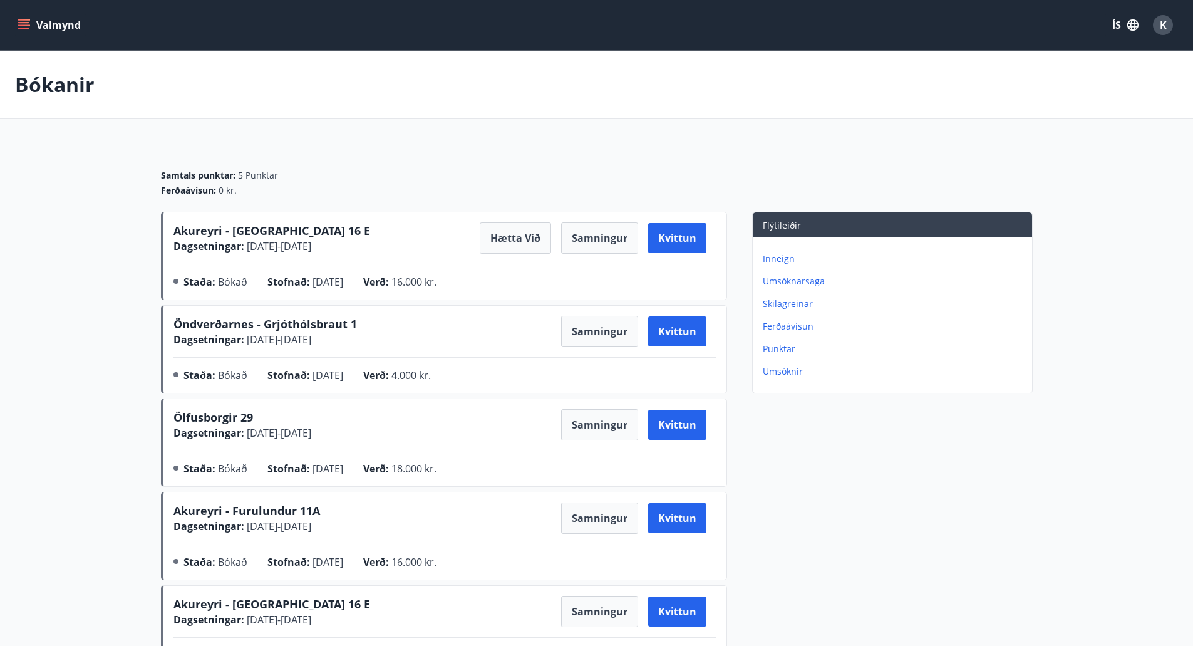
click at [239, 228] on span "Akureyri - [GEOGRAPHIC_DATA] 16 E" at bounding box center [271, 230] width 197 height 15
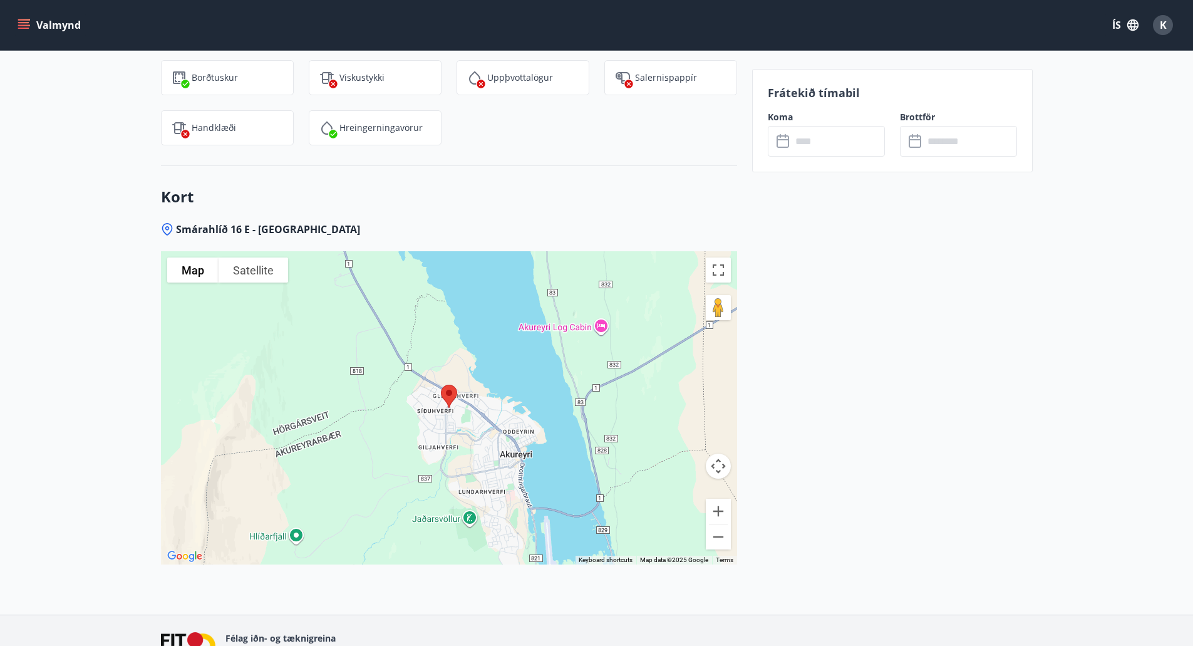
scroll to position [1564, 0]
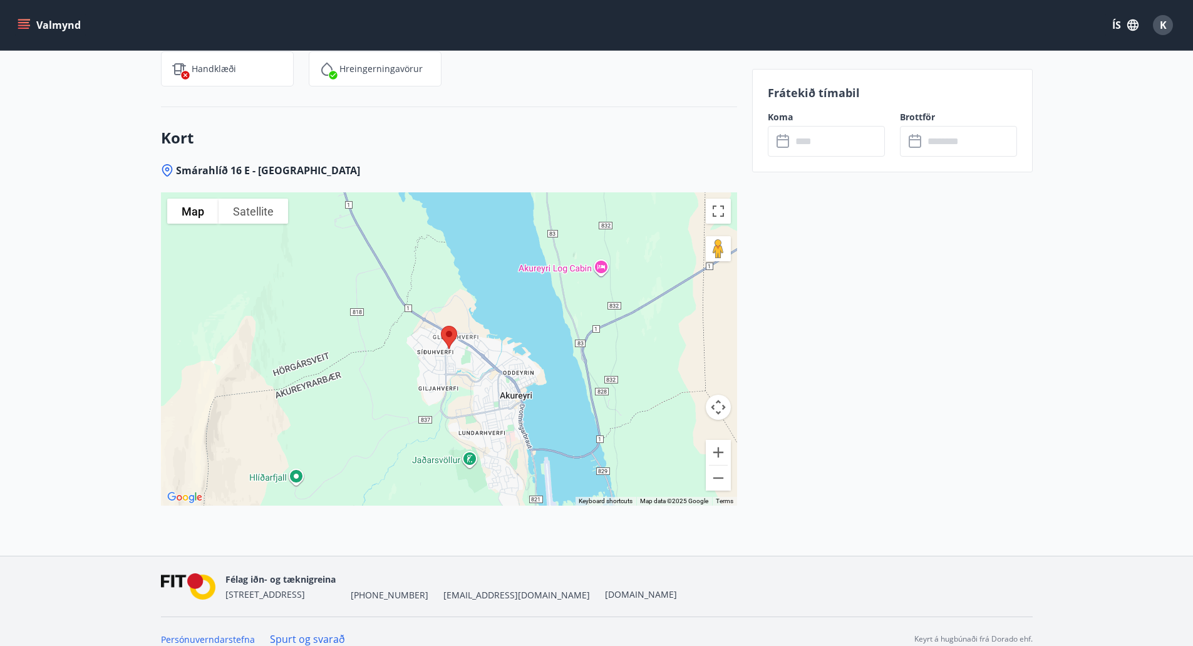
click at [318, 273] on div at bounding box center [449, 348] width 576 height 313
click at [716, 441] on button "Zoom in" at bounding box center [718, 452] width 25 height 25
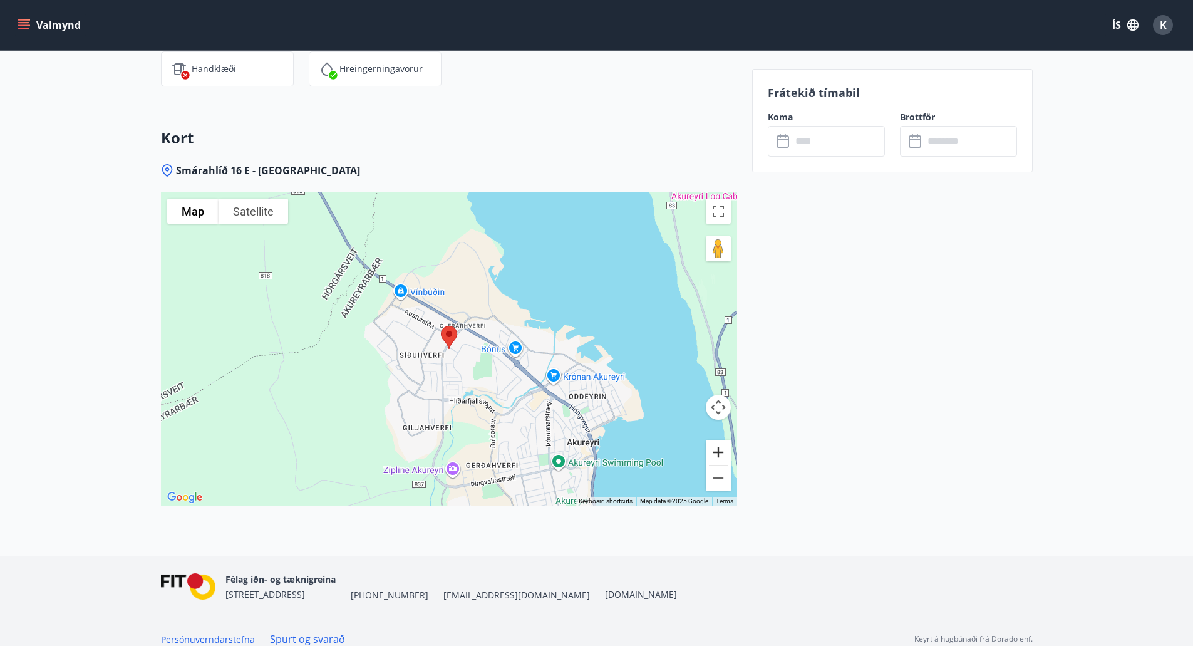
click at [716, 441] on button "Zoom in" at bounding box center [718, 452] width 25 height 25
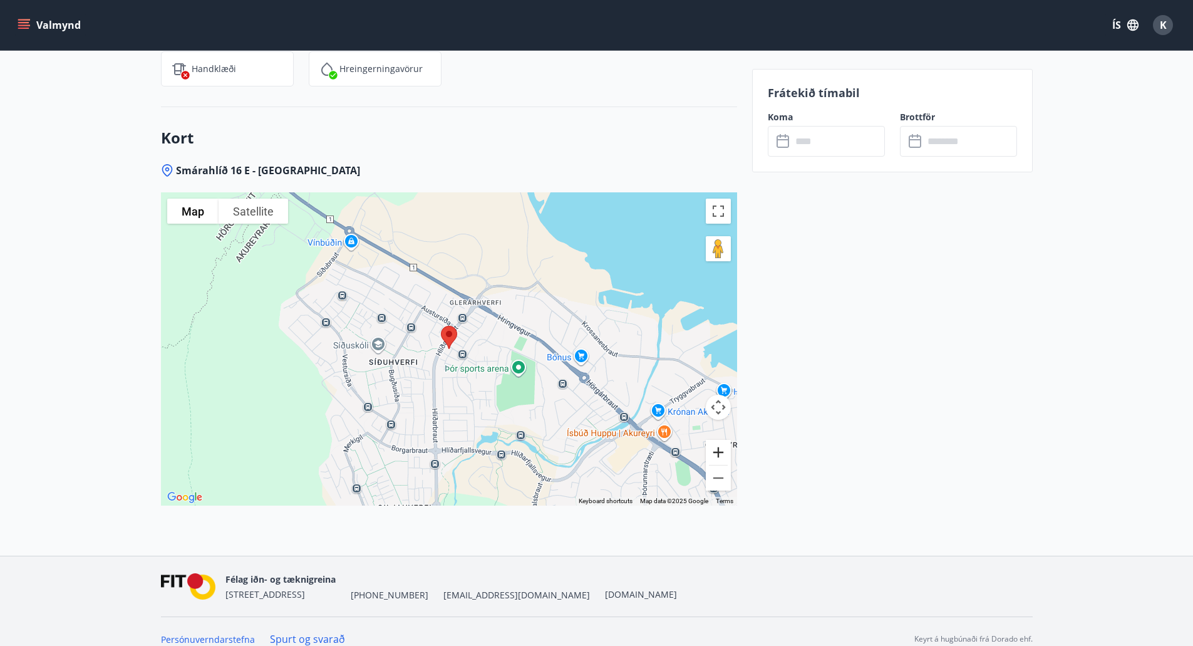
click at [716, 441] on button "Zoom in" at bounding box center [718, 452] width 25 height 25
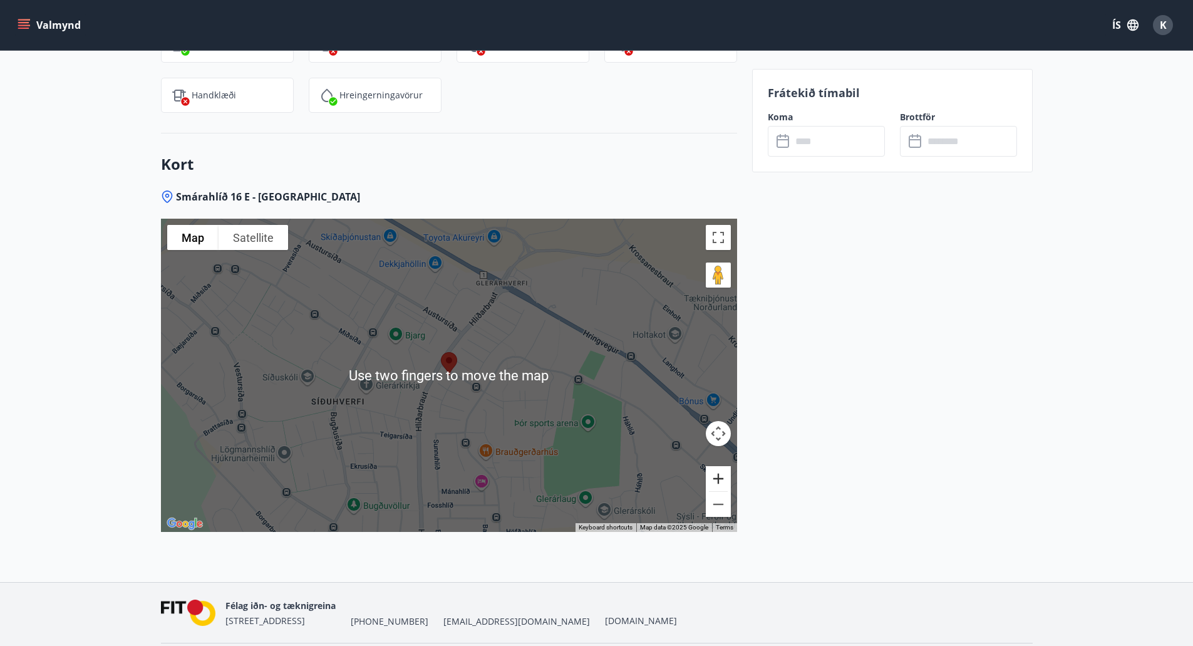
scroll to position [1529, 0]
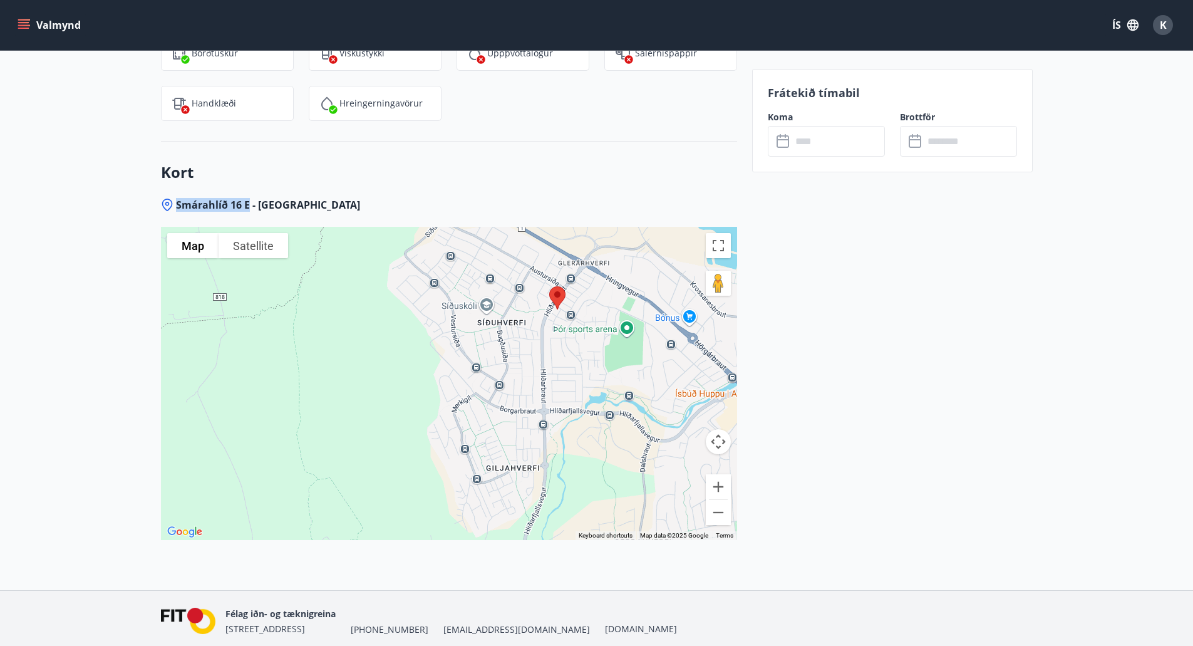
drag, startPoint x: 177, startPoint y: 191, endPoint x: 247, endPoint y: 190, distance: 70.8
click at [247, 198] on span "Smárahlíð 16 E - Akureyri" at bounding box center [268, 205] width 184 height 14
copy span "Smárahlíð 16 E"
